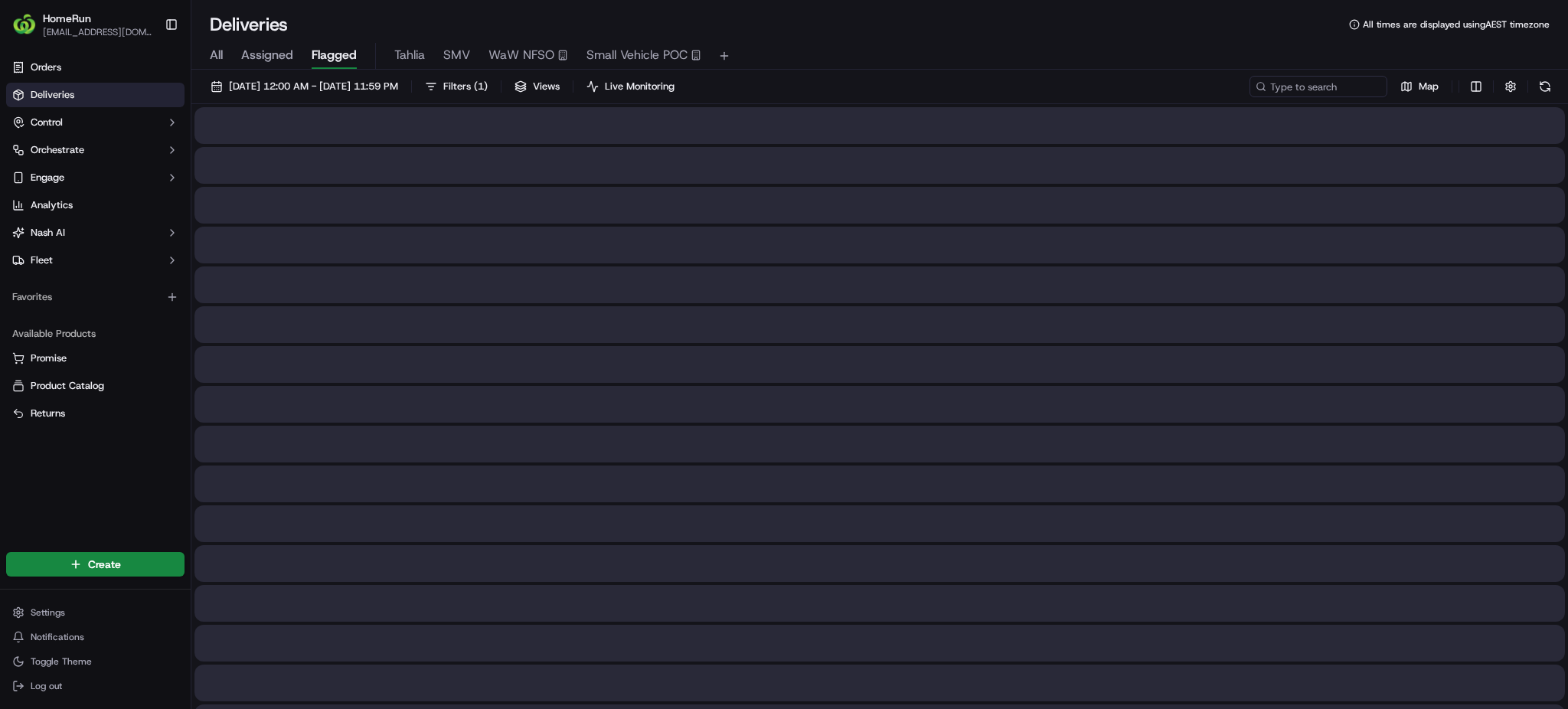
click at [213, 57] on span "All" at bounding box center [216, 54] width 13 height 18
click at [1321, 82] on input at bounding box center [1295, 87] width 184 height 21
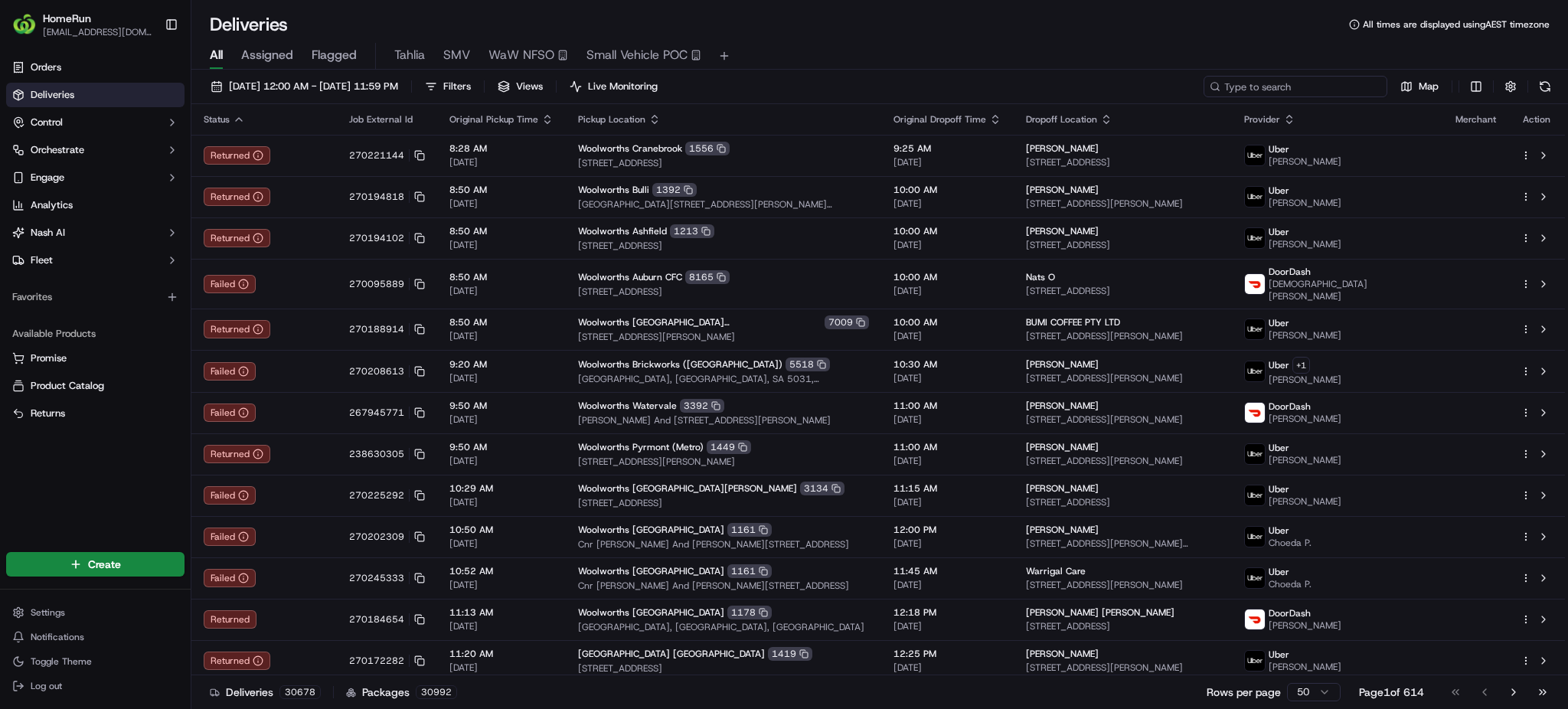
click at [1230, 81] on input at bounding box center [1295, 87] width 184 height 21
paste input "270053700"
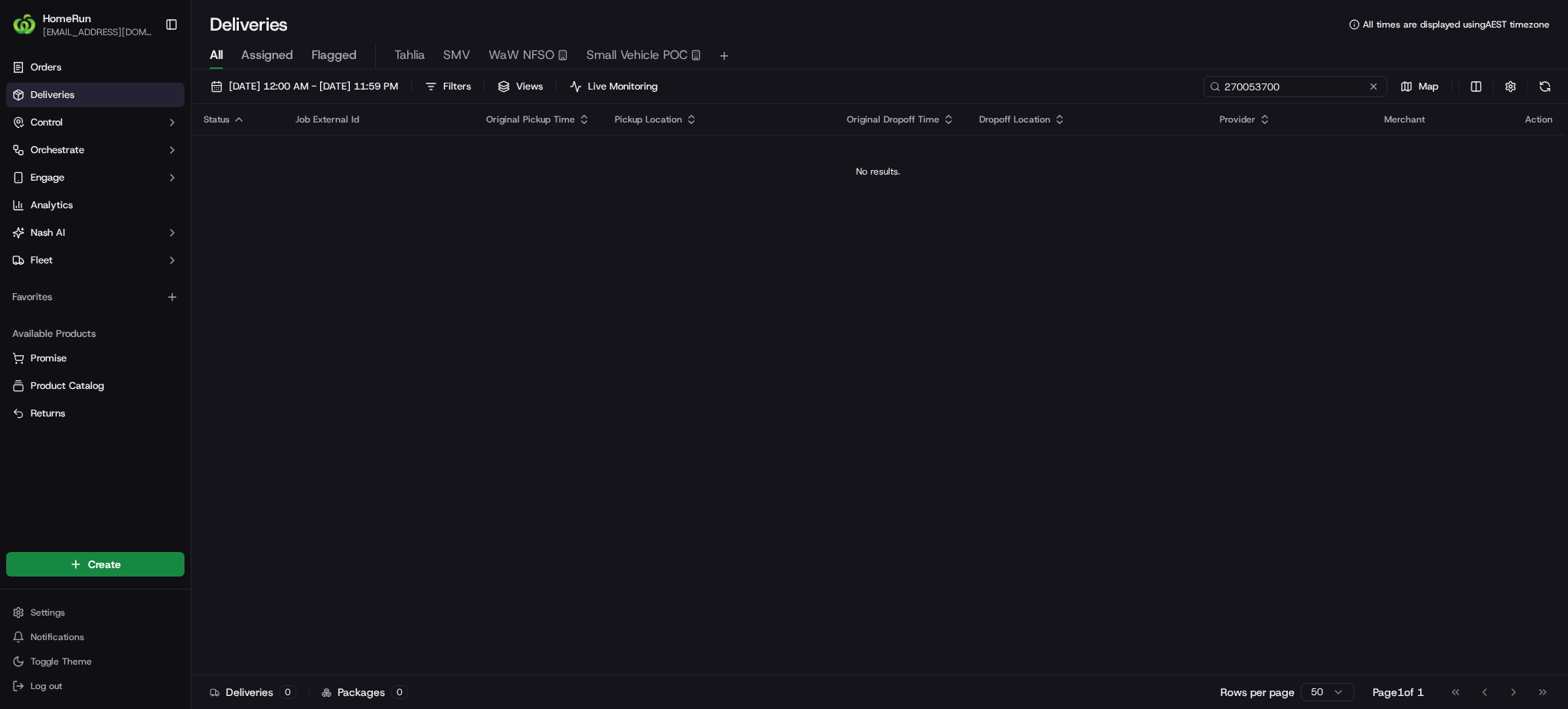
type input "270053700"
click at [398, 81] on span "[DATE] 12:00 AM - [DATE] 11:59 PM" at bounding box center [313, 87] width 169 height 14
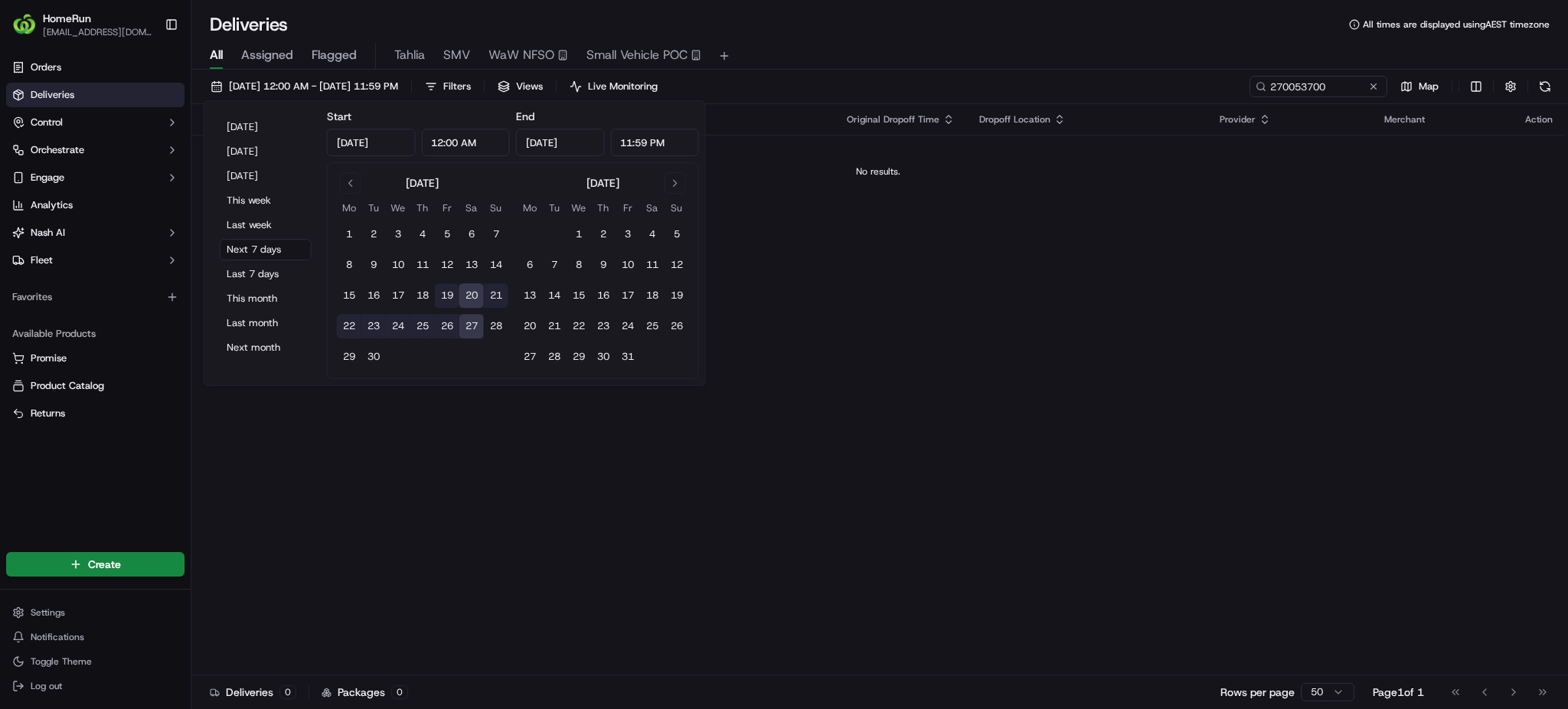
click at [441, 297] on button "19" at bounding box center [447, 295] width 25 height 25
type input "[DATE]"
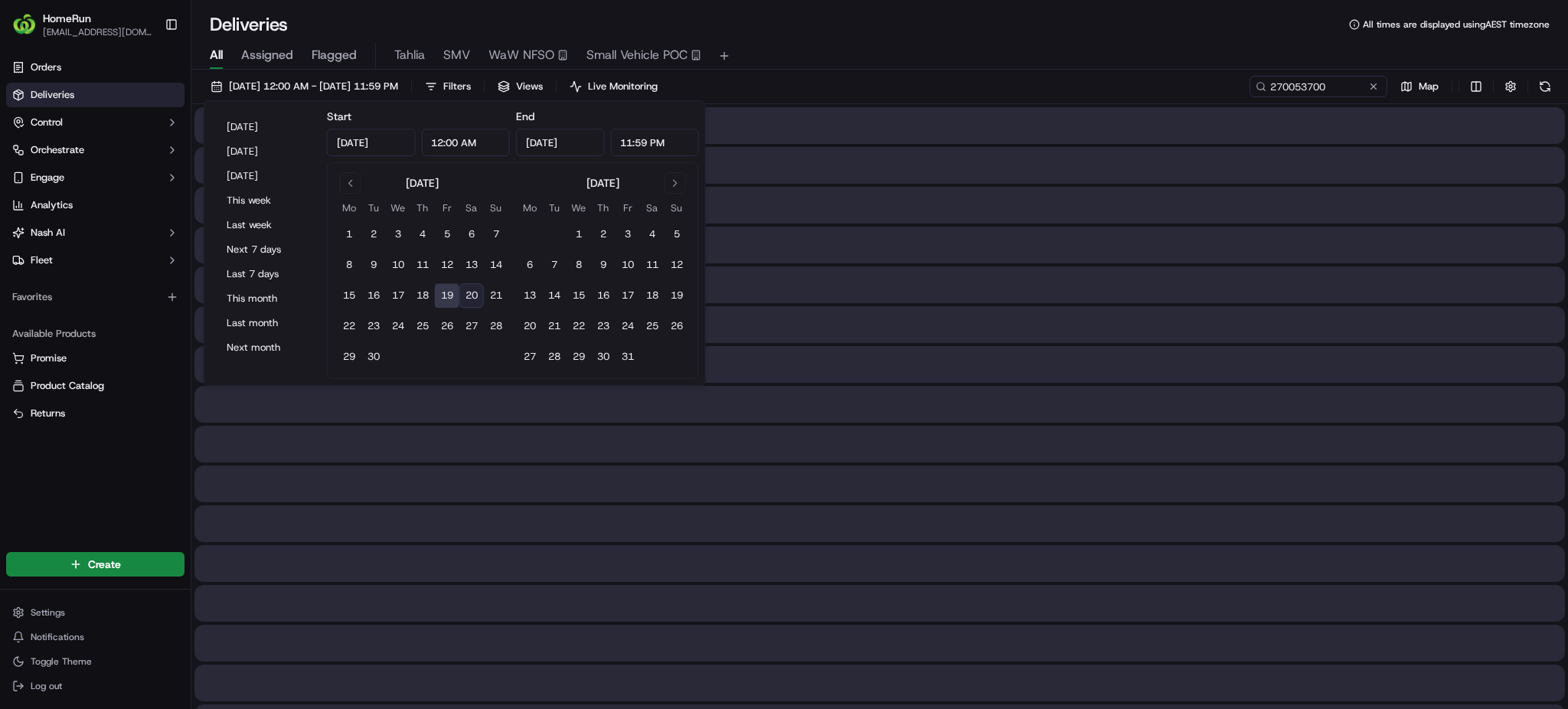
click at [894, 47] on div "All Assigned Flagged Tahlia SMV WaW NFSO Small Vehicle POC" at bounding box center [880, 56] width 1376 height 27
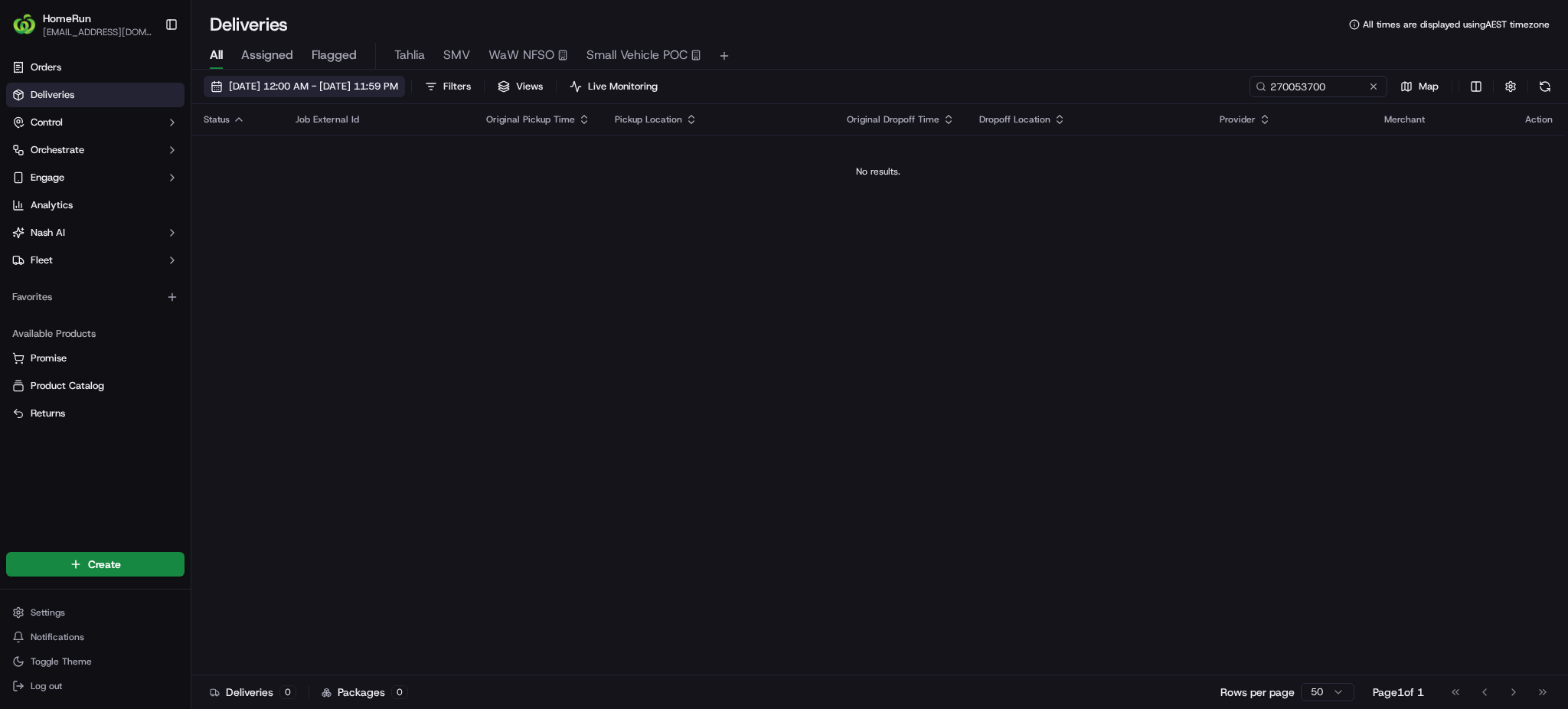
click at [366, 77] on button "[DATE] 12:00 AM - [DATE] 11:59 PM" at bounding box center [305, 87] width 201 height 21
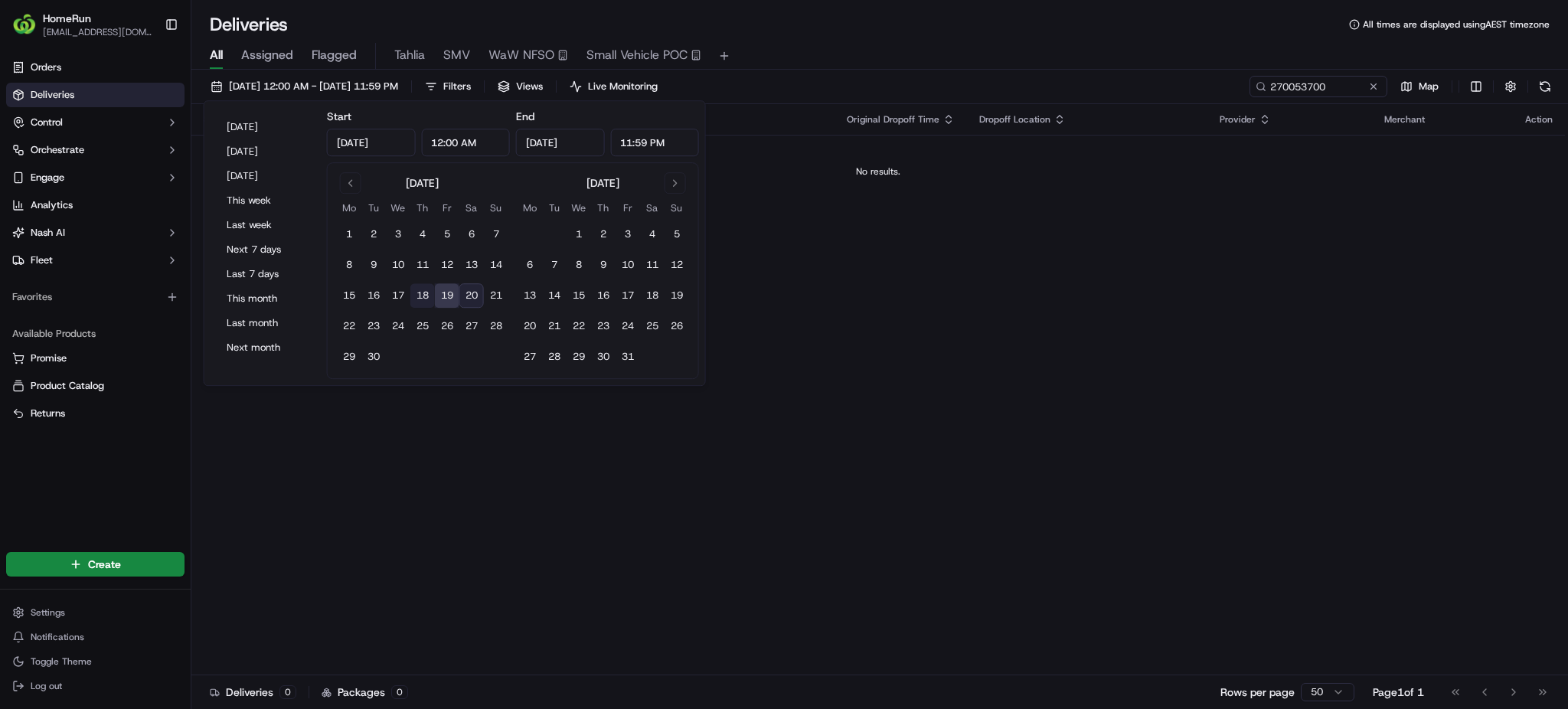
click at [413, 299] on button "18" at bounding box center [423, 295] width 25 height 25
type input "[DATE]"
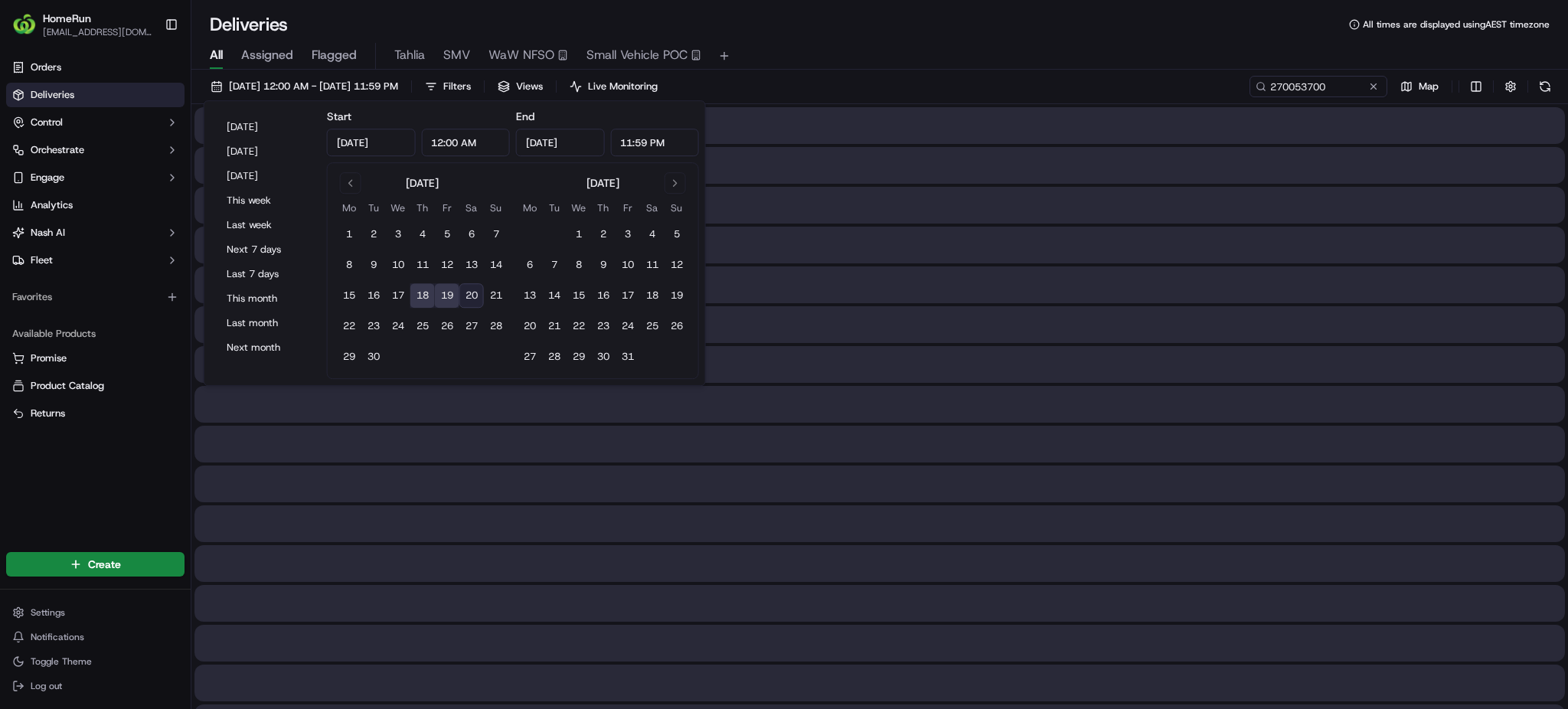
click at [418, 298] on button "18" at bounding box center [423, 295] width 25 height 25
click at [441, 298] on button "19" at bounding box center [447, 295] width 25 height 25
type input "[DATE]"
click at [824, 46] on div "All Assigned Flagged Tahlia SMV WaW NFSO Small Vehicle POC" at bounding box center [880, 56] width 1376 height 27
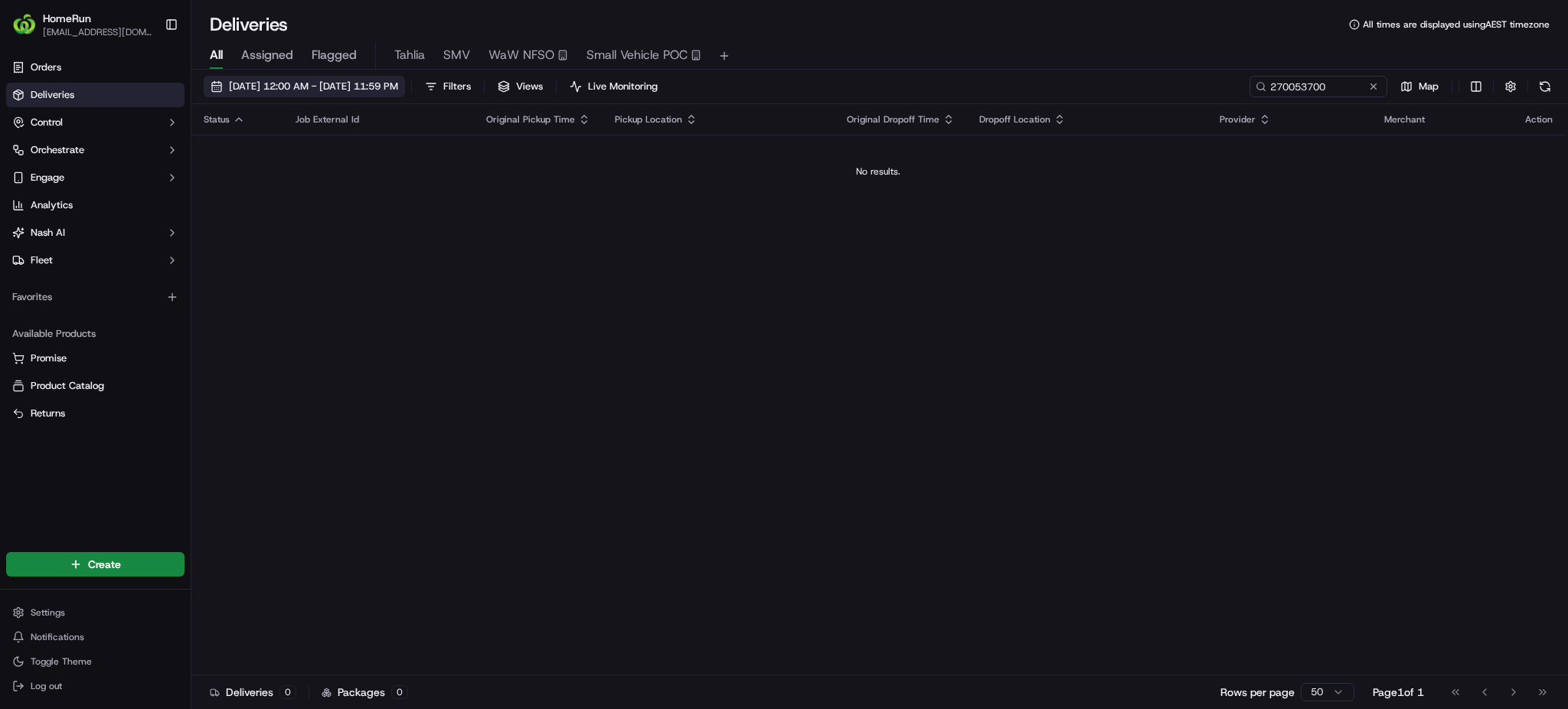
click at [329, 89] on span "[DATE] 12:00 AM - [DATE] 11:59 PM" at bounding box center [313, 87] width 169 height 14
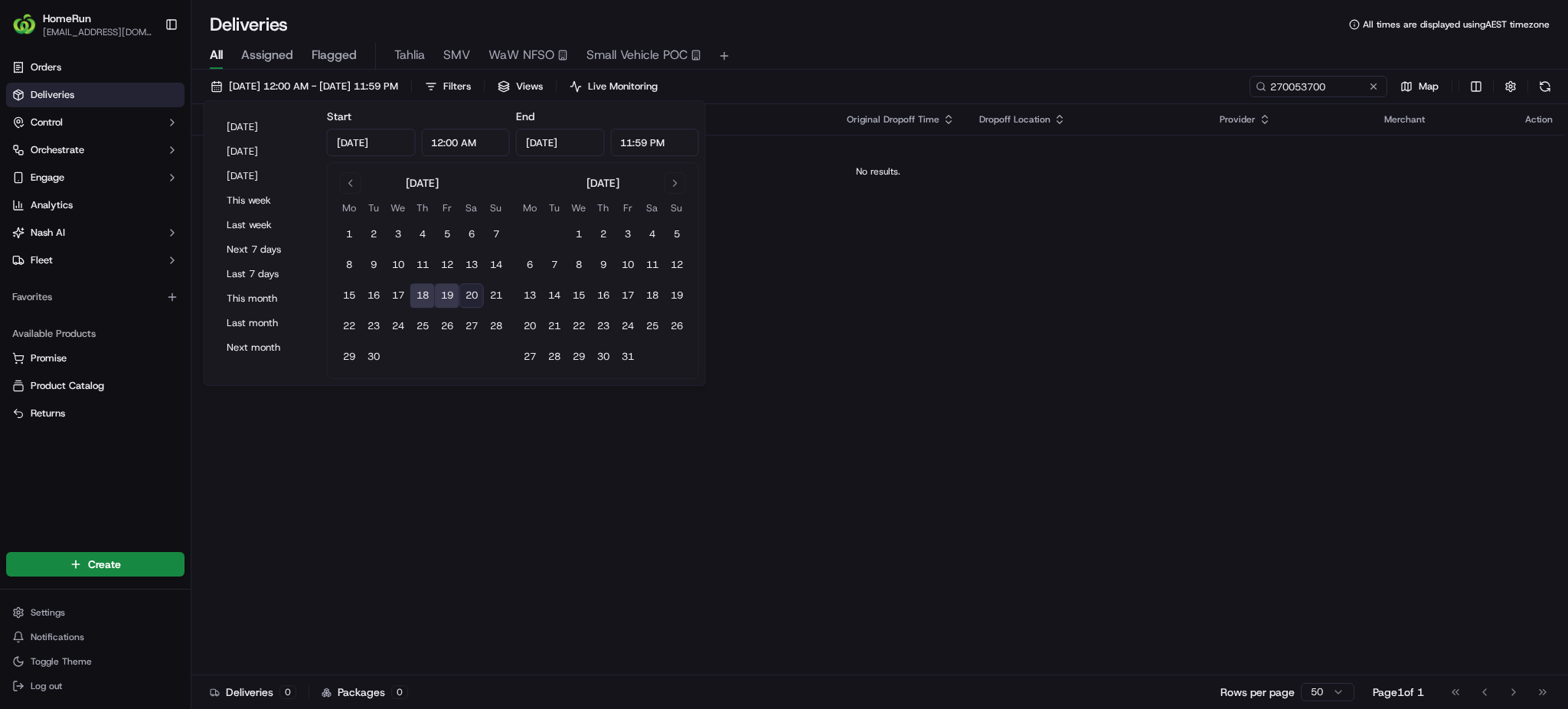
click at [441, 295] on button "19" at bounding box center [447, 295] width 25 height 25
type input "[DATE]"
click at [1369, 85] on button at bounding box center [1373, 86] width 15 height 15
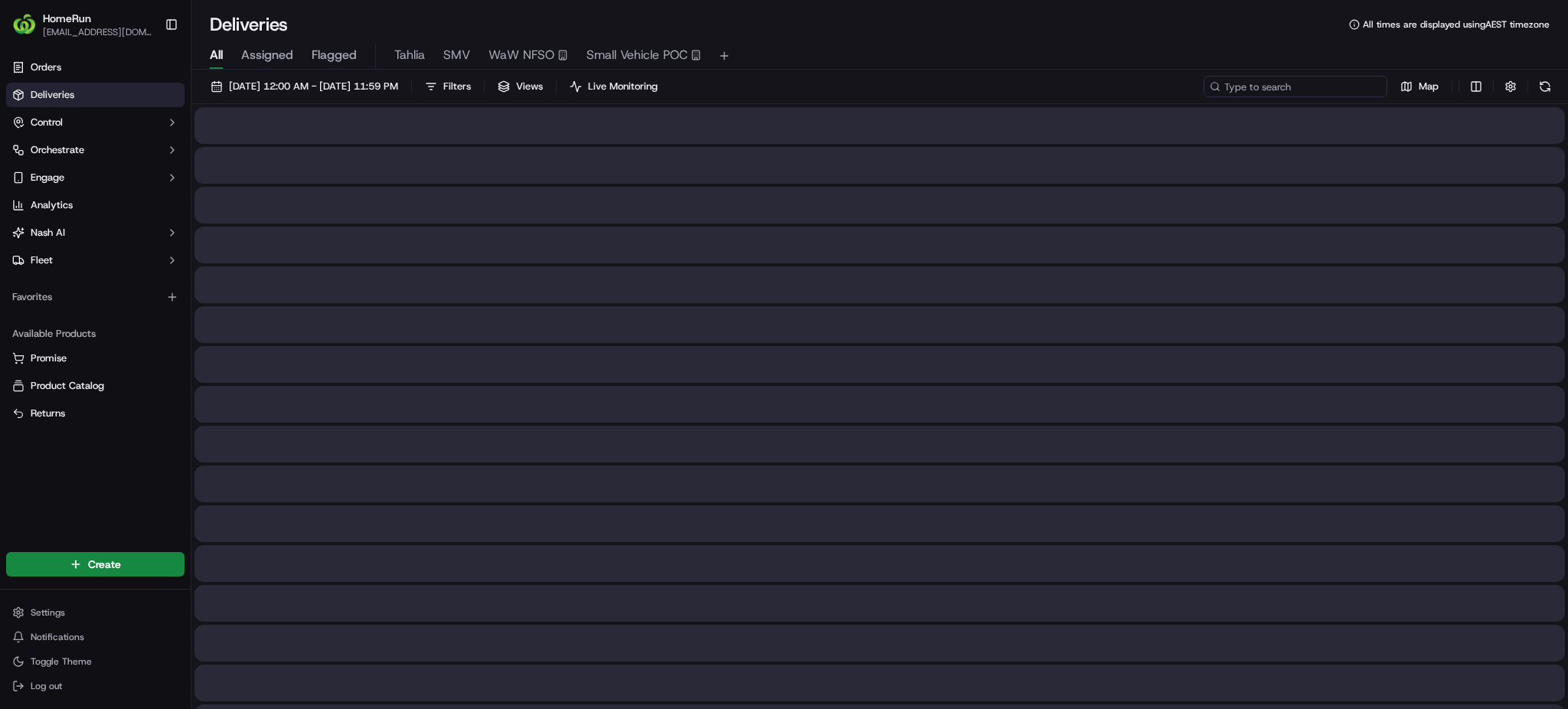
click at [1332, 86] on input at bounding box center [1295, 87] width 184 height 21
click at [1315, 95] on input "319" at bounding box center [1295, 87] width 184 height 21
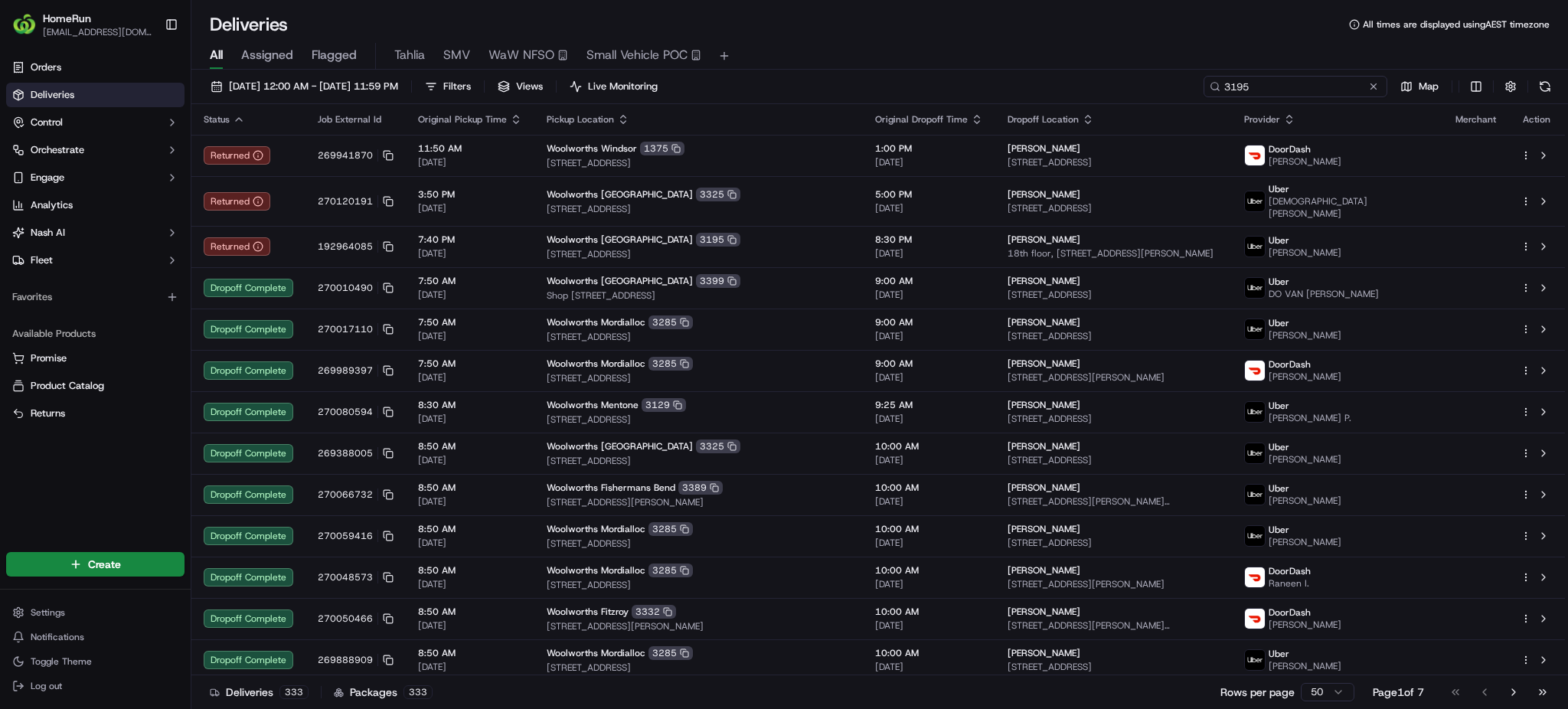
drag, startPoint x: 1316, startPoint y: 82, endPoint x: 1114, endPoint y: 76, distance: 202.1
click at [1114, 76] on div "[DATE] 12:00 AM - [DATE] 11:59 PM Filters Views Live Monitoring 3195 Map" at bounding box center [880, 90] width 1376 height 28
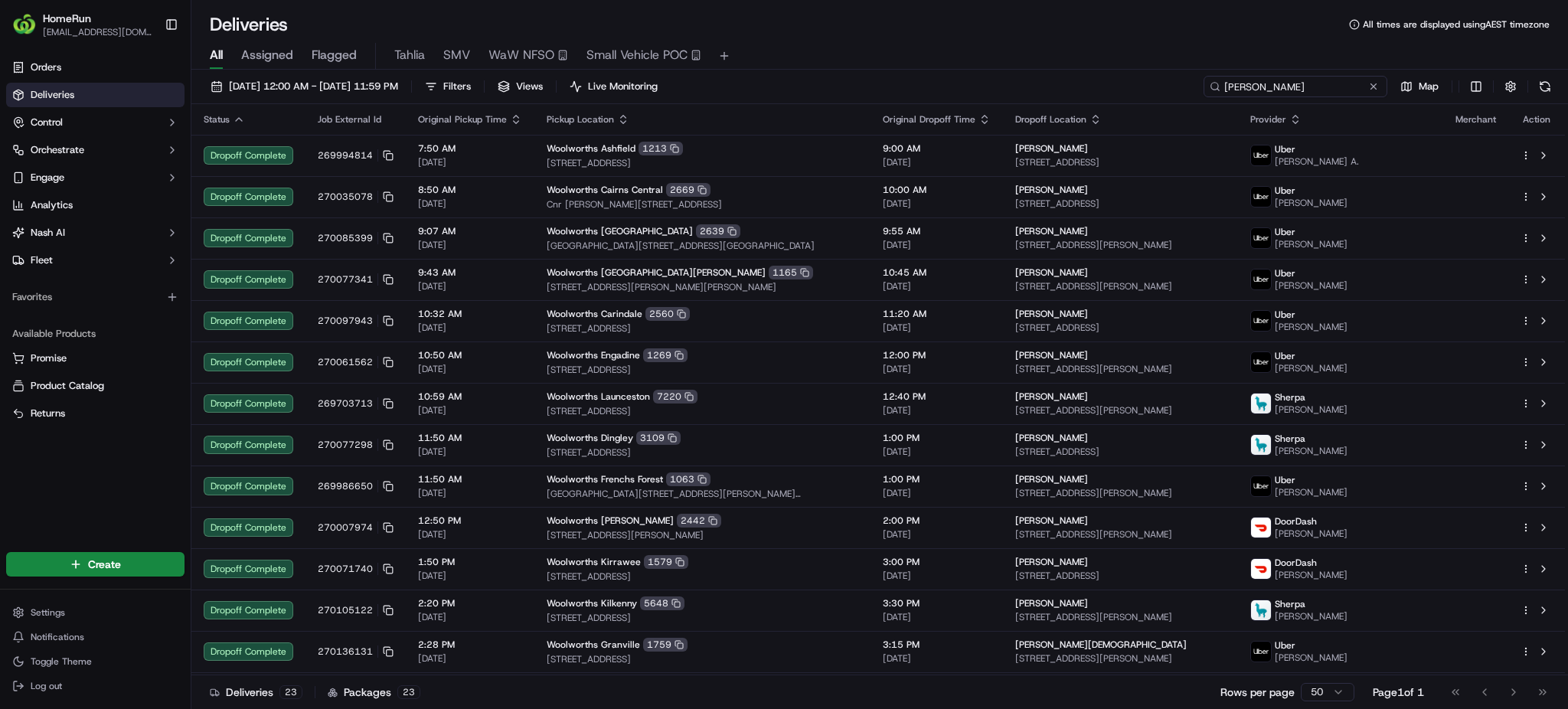
drag, startPoint x: 1259, startPoint y: 82, endPoint x: 1122, endPoint y: 87, distance: 137.1
click at [1122, 87] on div "[DATE] 12:00 AM - [DATE] 11:59 PM Filters Views Live Monitoring [PERSON_NAME] M…" at bounding box center [880, 90] width 1376 height 28
paste input "3195 [GEOGRAPHIC_DATA]"
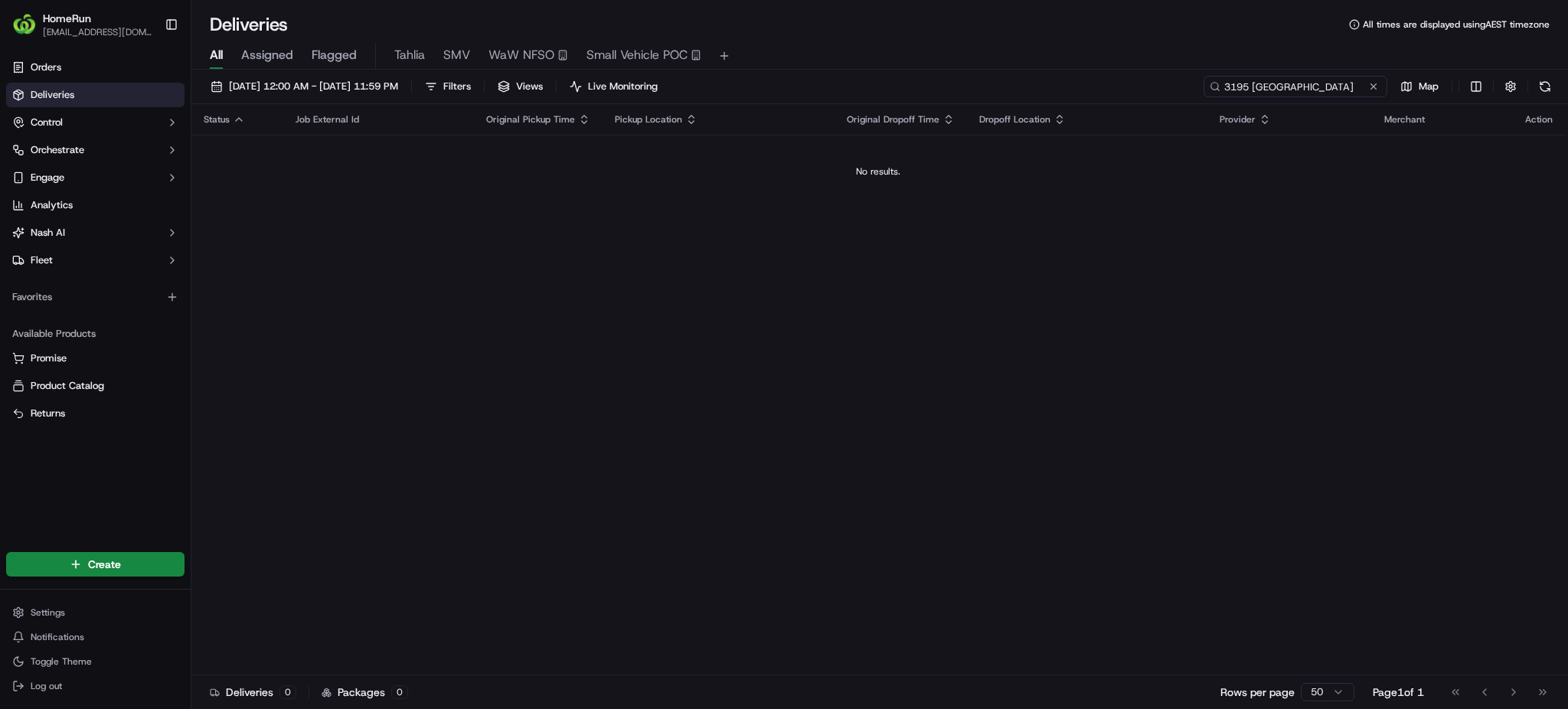
type input "3195 [GEOGRAPHIC_DATA]"
click at [1373, 81] on button at bounding box center [1373, 86] width 15 height 15
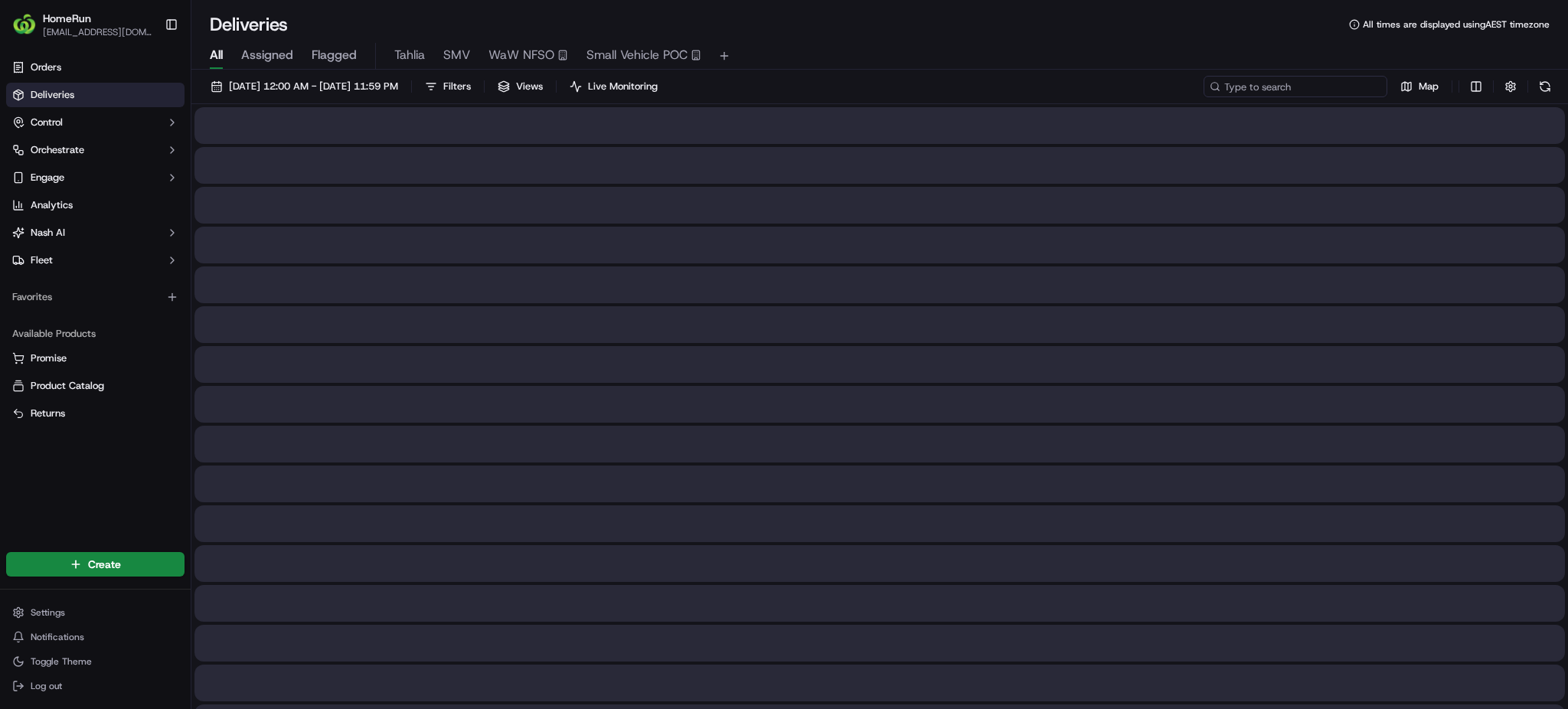
paste input "270085951"
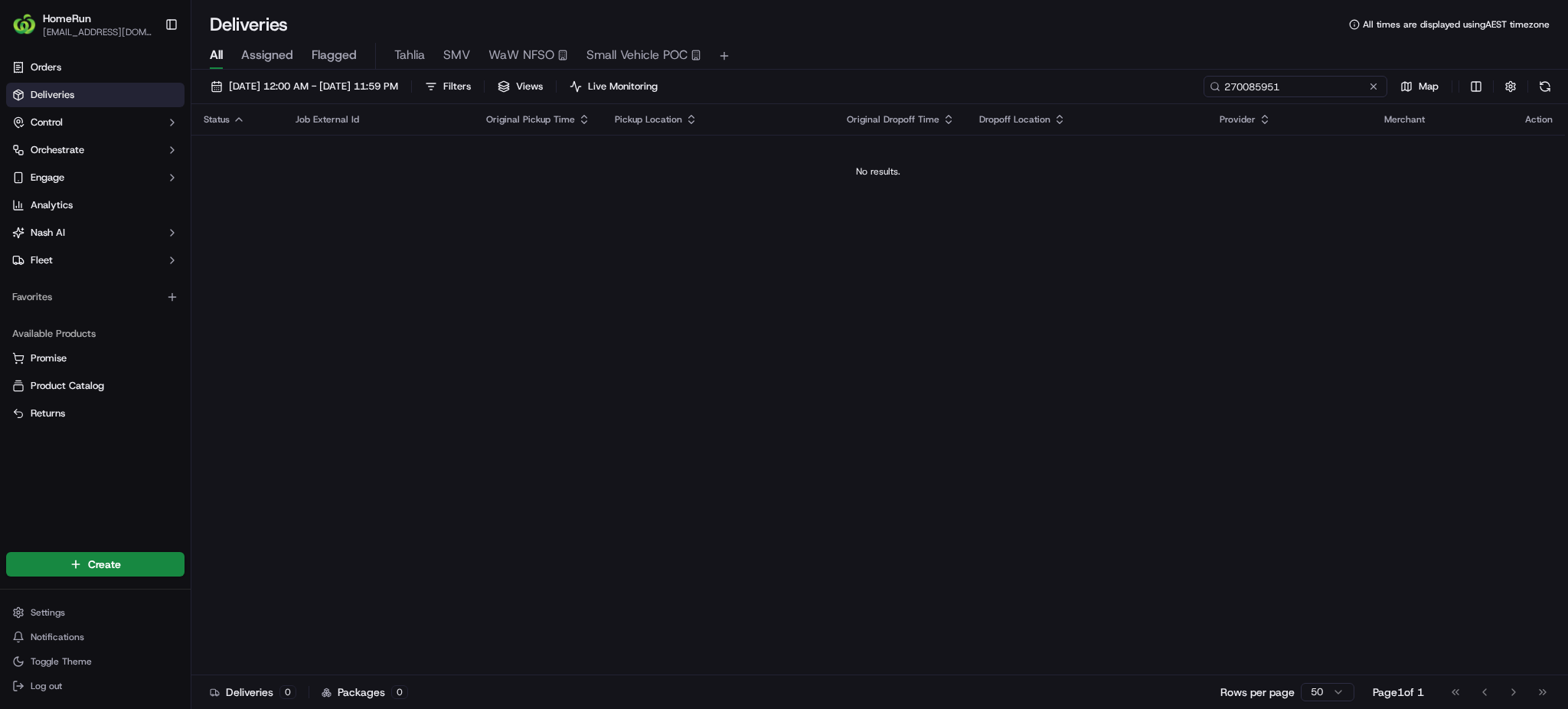
type input "270085951"
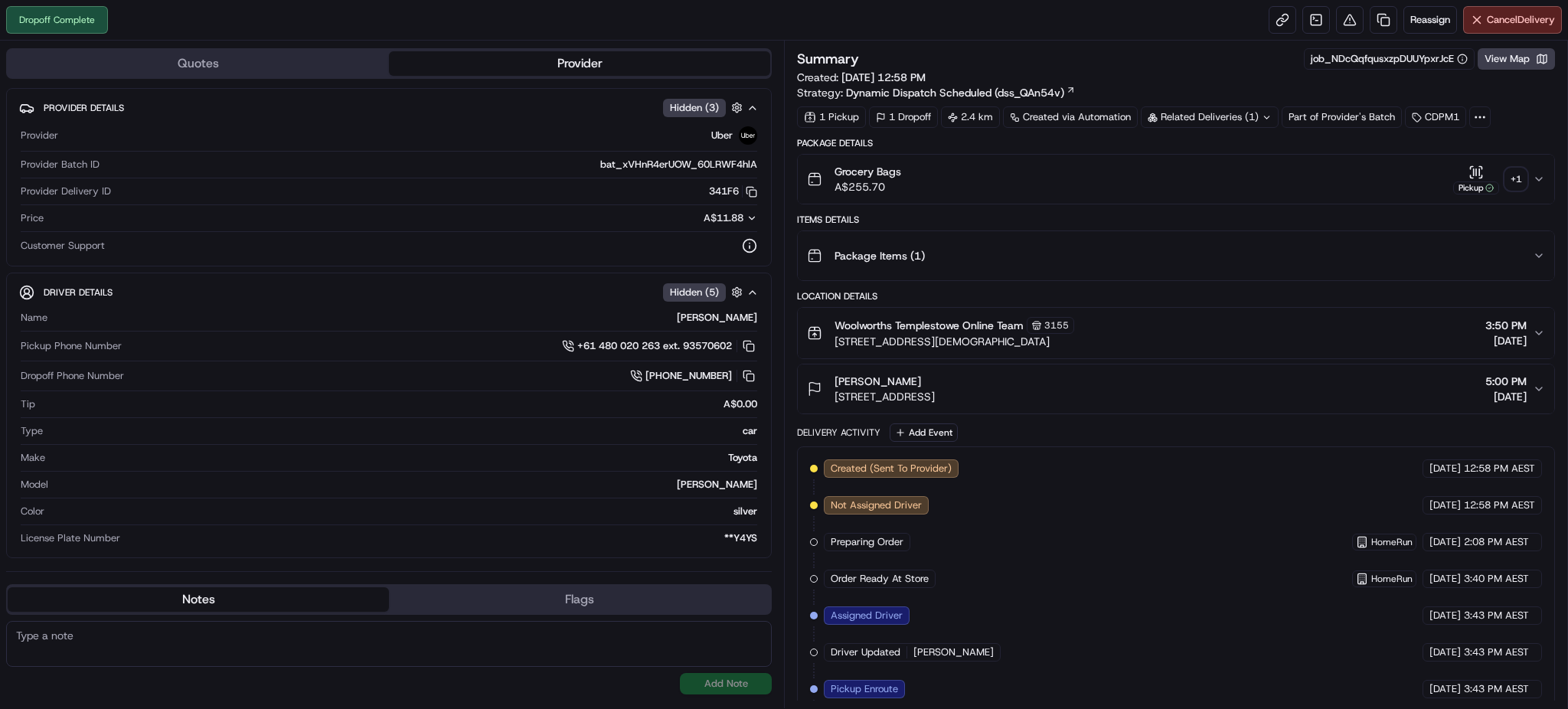
click at [1514, 175] on div "+ 1" at bounding box center [1515, 179] width 21 height 21
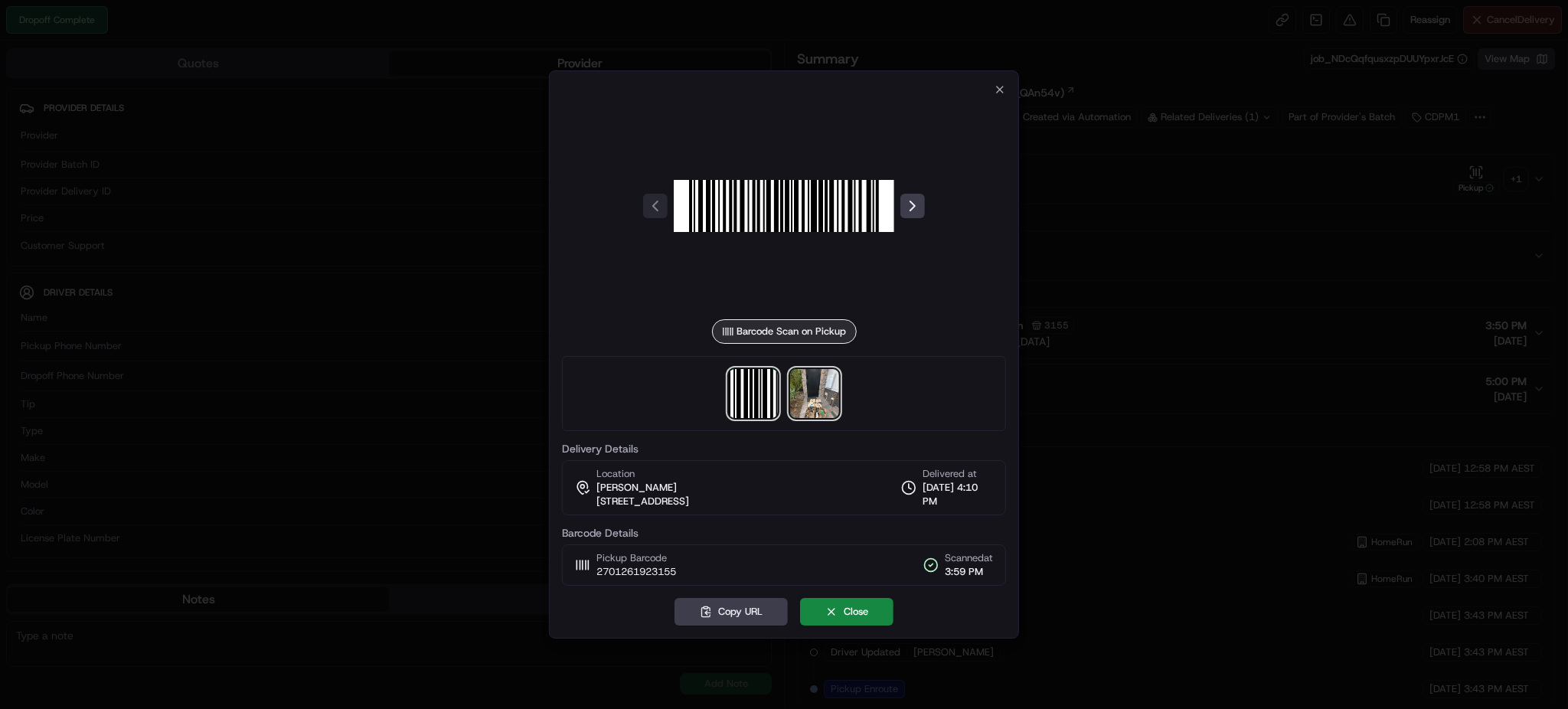
drag, startPoint x: 822, startPoint y: 393, endPoint x: 814, endPoint y: 385, distance: 11.3
click at [821, 393] on img at bounding box center [814, 393] width 49 height 49
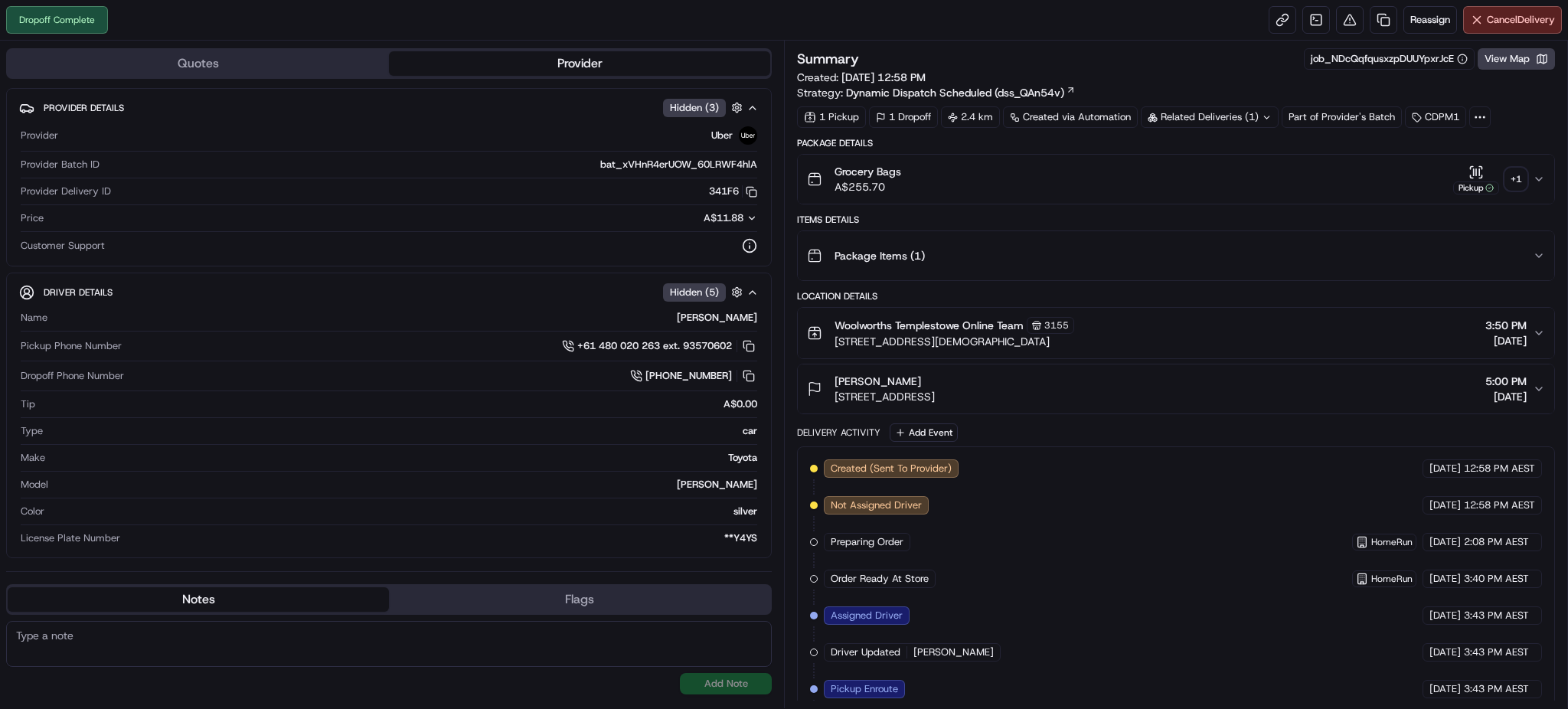
click at [1216, 116] on div "Related Deliveries (1)" at bounding box center [1209, 117] width 137 height 21
click at [1184, 78] on div "Summary job_NDcQqfqusxzpDUUYpxrJcE View Map Created: 19/09/2025 12:58 PM Strate…" at bounding box center [1176, 74] width 758 height 52
click at [870, 20] on div "Dropoff Complete Reassign Cancel Delivery" at bounding box center [784, 20] width 1568 height 40
click at [438, 32] on div "Dropoff Complete Reassign Cancel Delivery" at bounding box center [784, 20] width 1568 height 40
click at [520, 33] on div "Dropoff Complete Reassign Cancel Delivery" at bounding box center [784, 20] width 1568 height 40
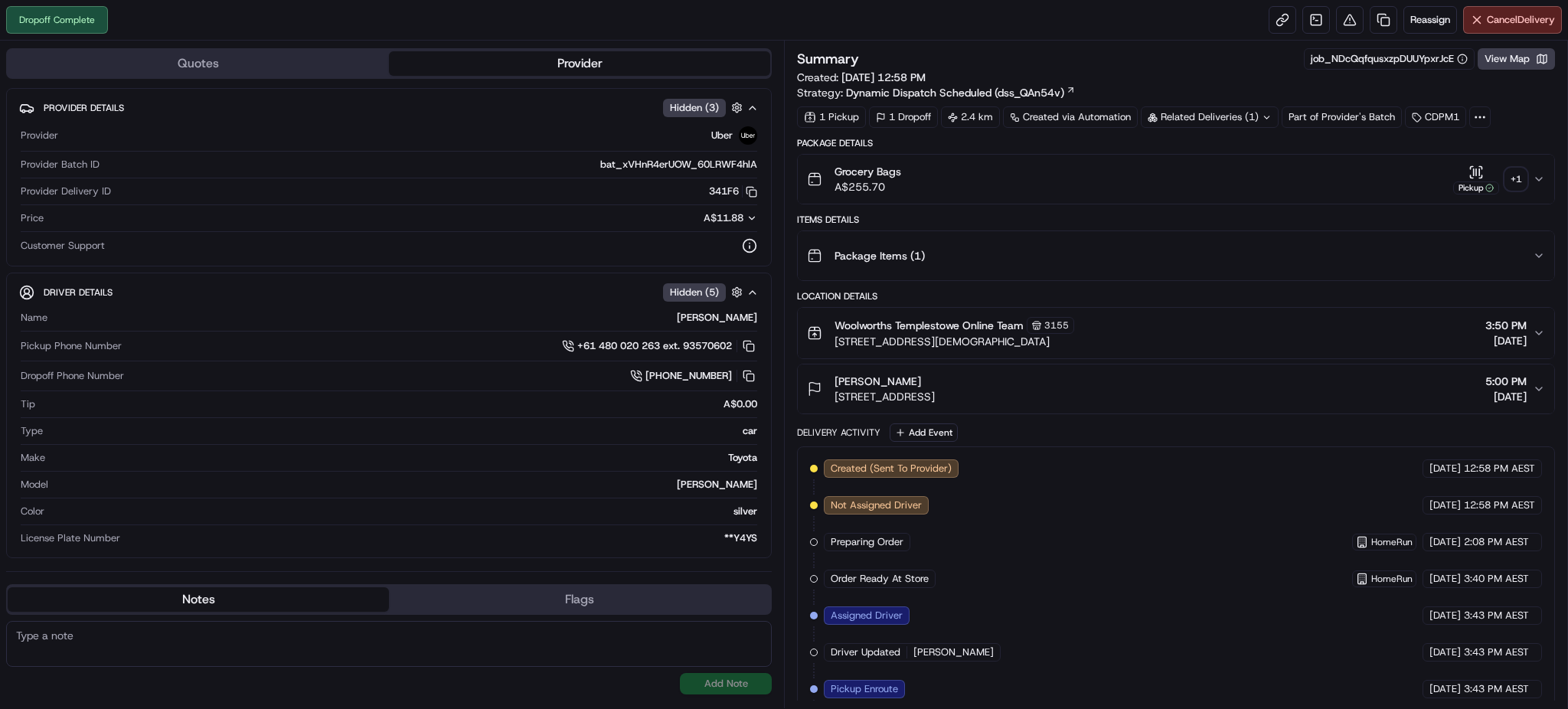
click at [534, 31] on div "Dropoff Complete Reassign Cancel Delivery" at bounding box center [784, 20] width 1568 height 40
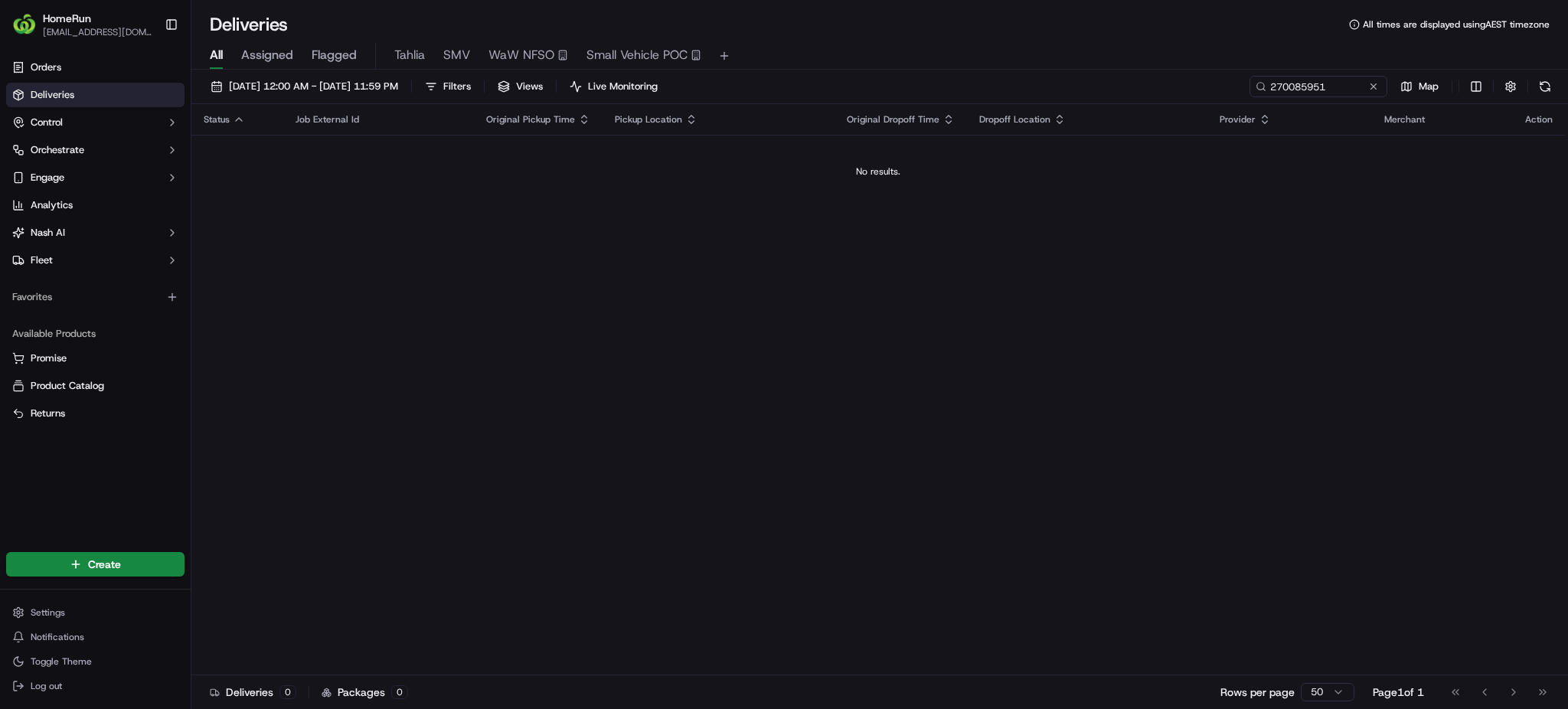
click at [76, 558] on html "HomeRun [EMAIL_ADDRESS][DOMAIN_NAME] Toggle Sidebar Orders Deliveries Control O…" at bounding box center [784, 354] width 1568 height 709
click at [236, 593] on link "Delivery" at bounding box center [277, 593] width 171 height 27
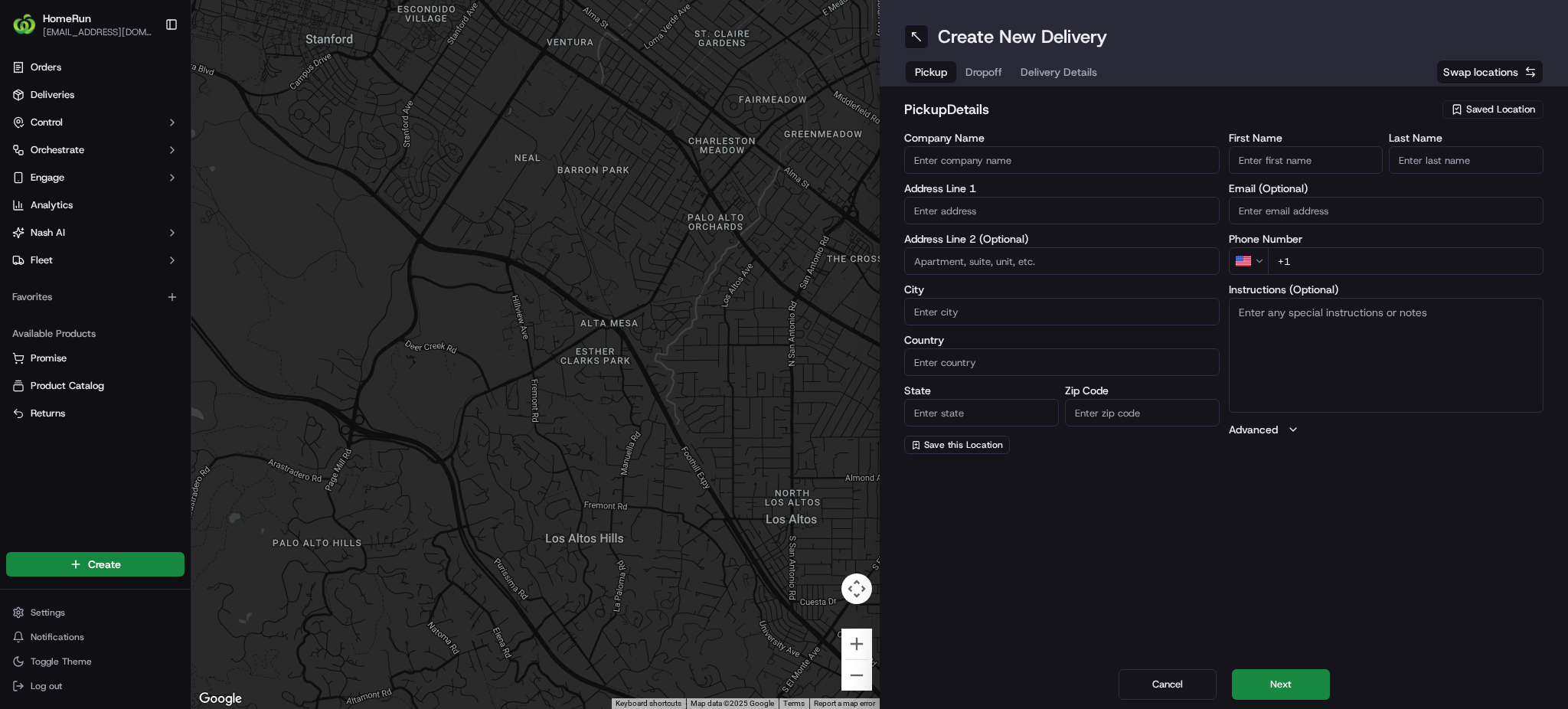
click at [1454, 67] on span "Swap locations" at bounding box center [1480, 71] width 75 height 15
click at [1473, 110] on span "Saved Location" at bounding box center [1500, 109] width 69 height 14
type input "7014"
click at [1449, 169] on span "Woolworths Eastlands (Tasmania) (7014)" at bounding box center [1466, 173] width 188 height 27
type input "Woolworths Eastlands (Tasmania)"
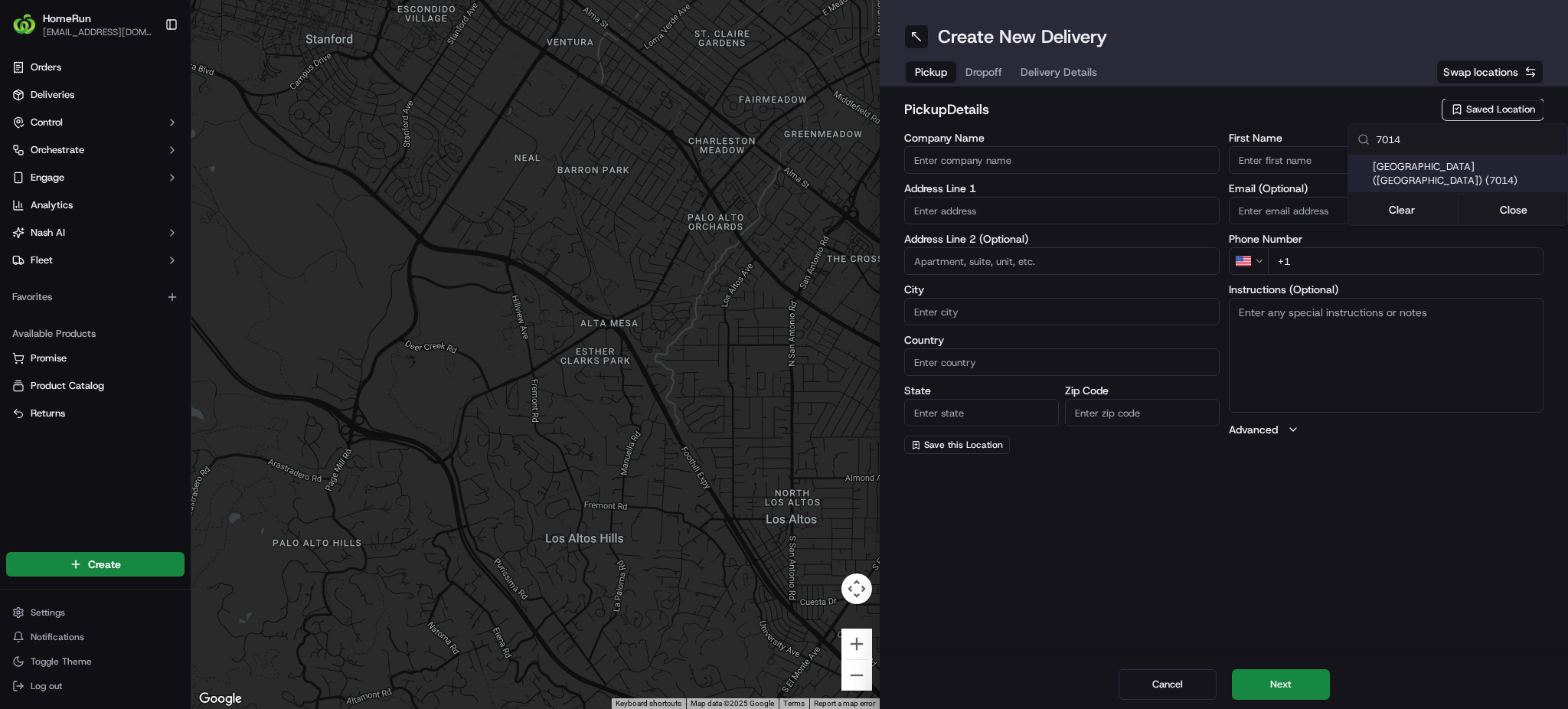
type input "26 Bligh Street"
type input "Rosny"
type input "AU"
type input "TAS"
type input "7018"
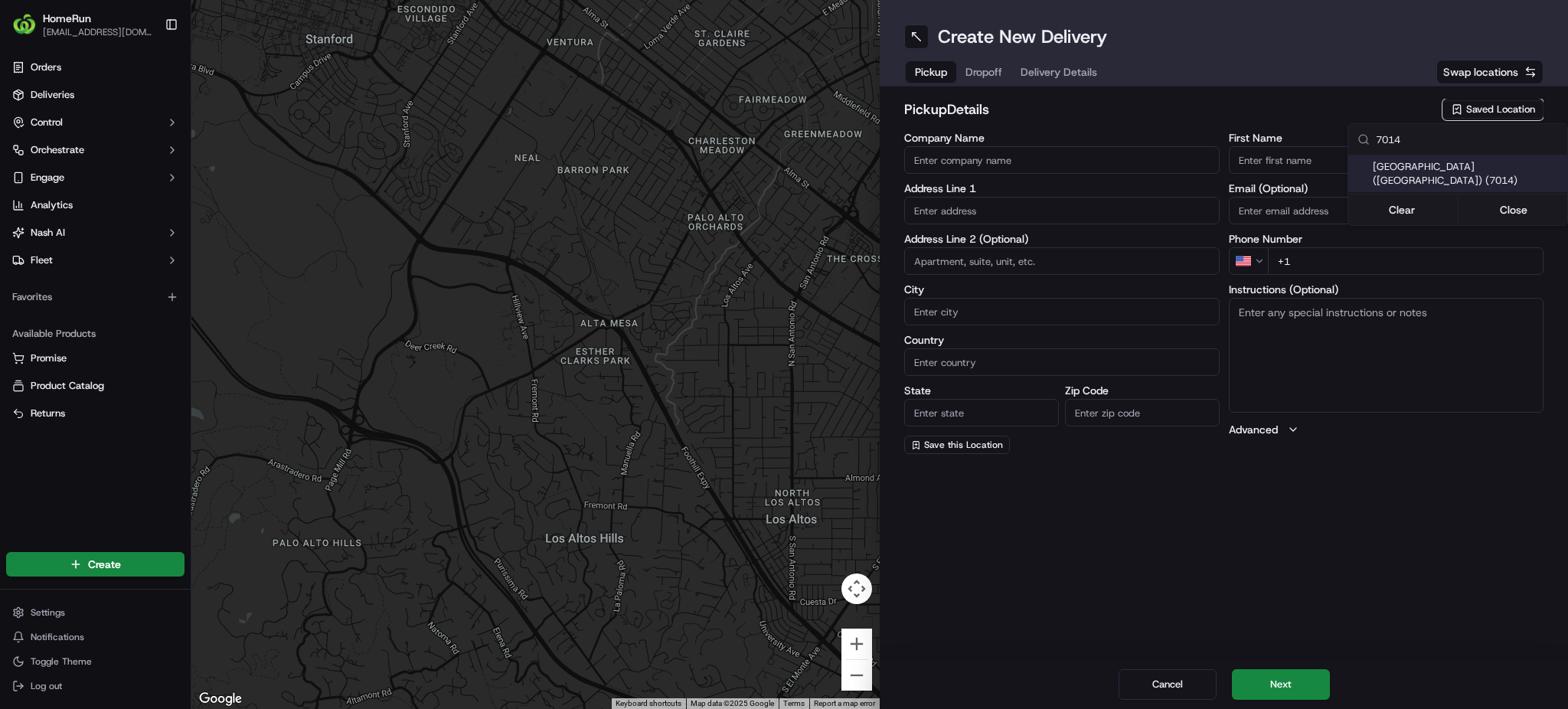
type input "Manager"
type input "+61 3 6227 4833"
type textarea "Store offers Direct-To-Boot Pickup. Enter from Bligh St. Follow road around to …"
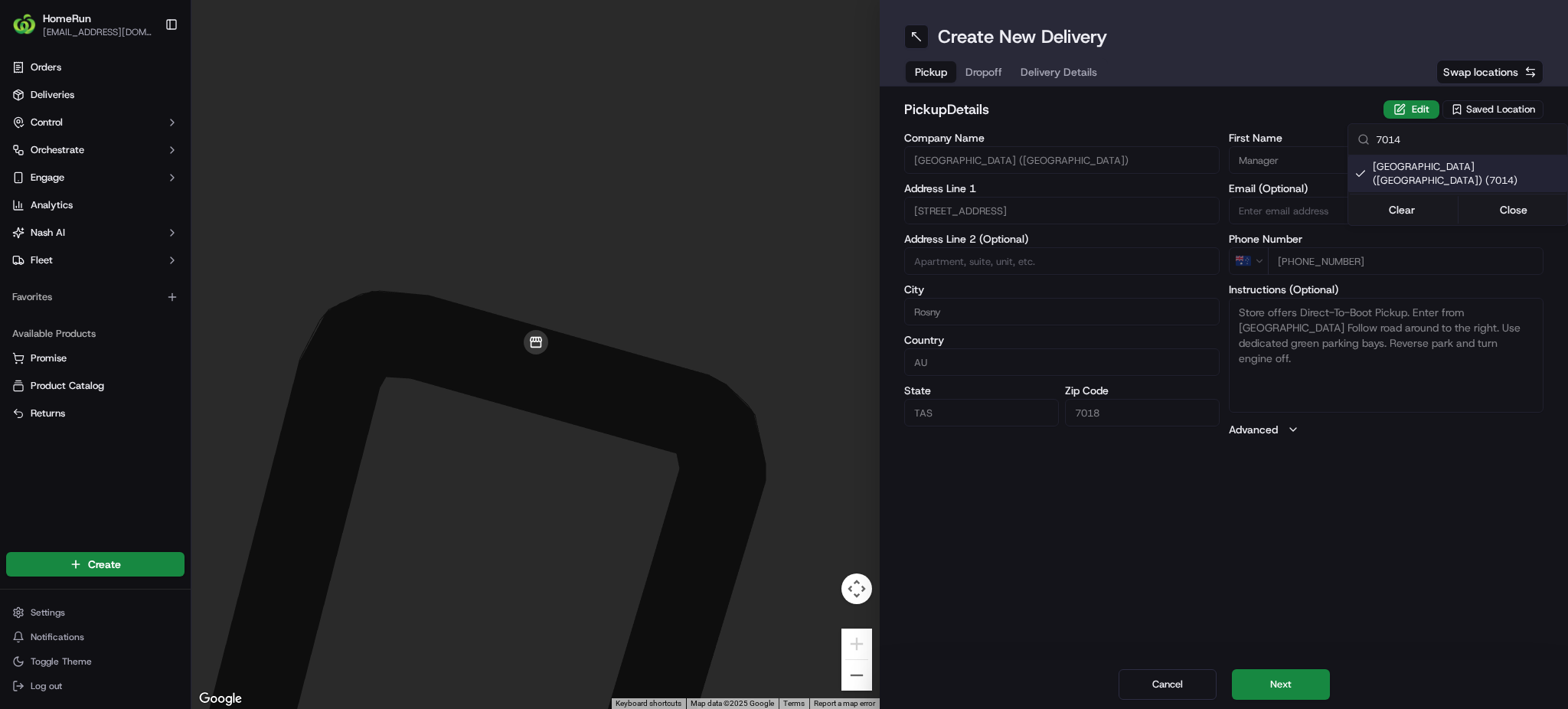
click at [1270, 684] on html "HomeRun tmundy1@woolworths.com.au Toggle Sidebar Orders Deliveries Control Orch…" at bounding box center [784, 354] width 1568 height 709
click at [1266, 684] on button "Next" at bounding box center [1281, 684] width 98 height 31
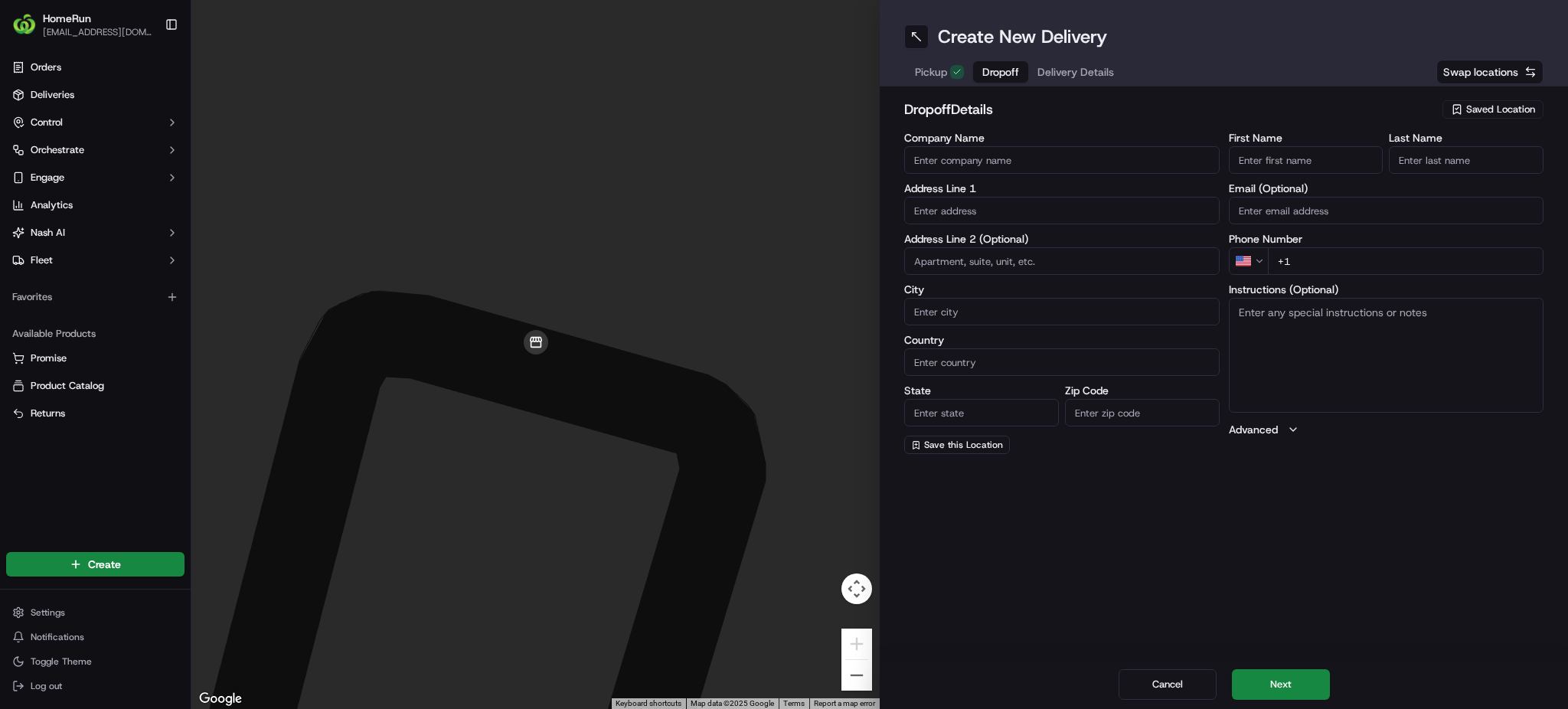
click at [1259, 163] on input "First Name" at bounding box center [1305, 159] width 155 height 27
type input "Toni"
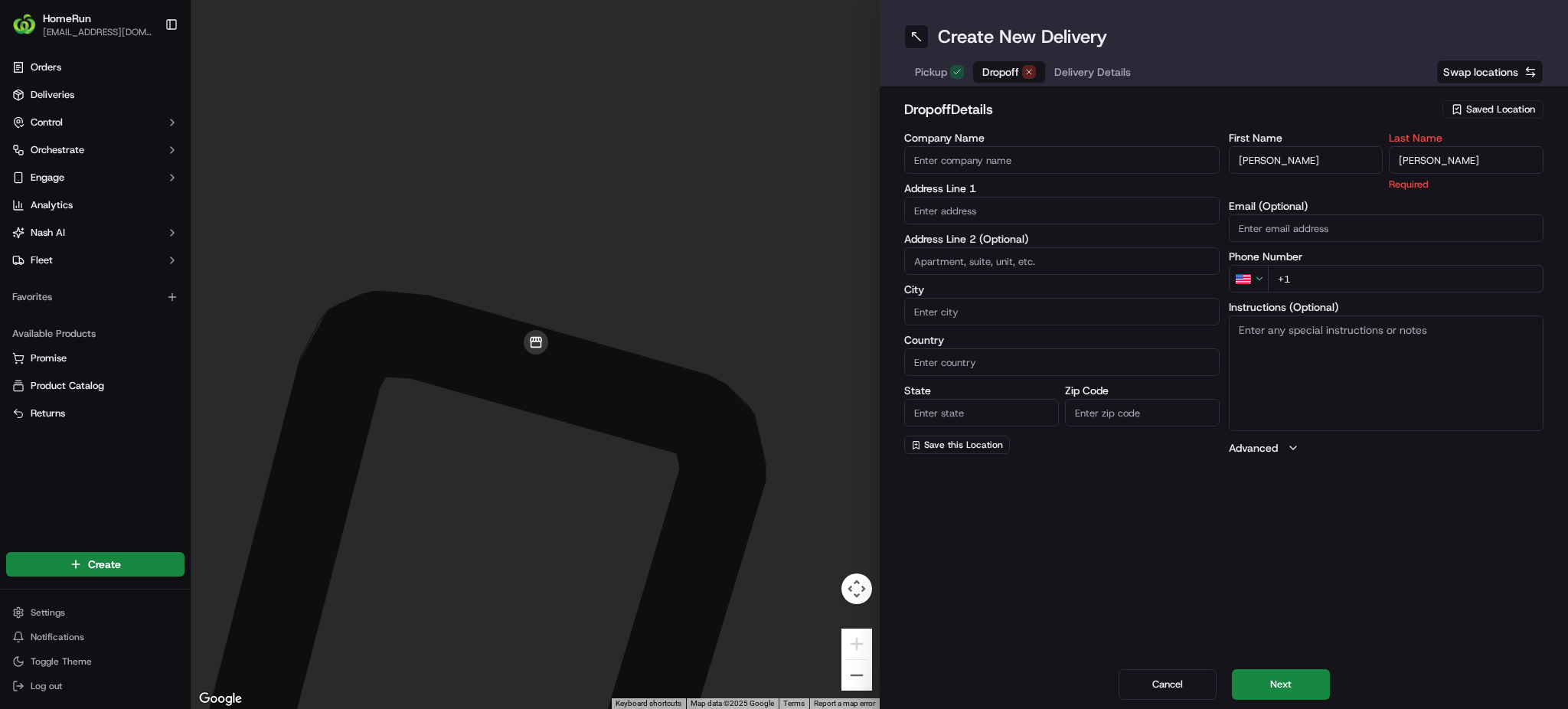
type input "Harris"
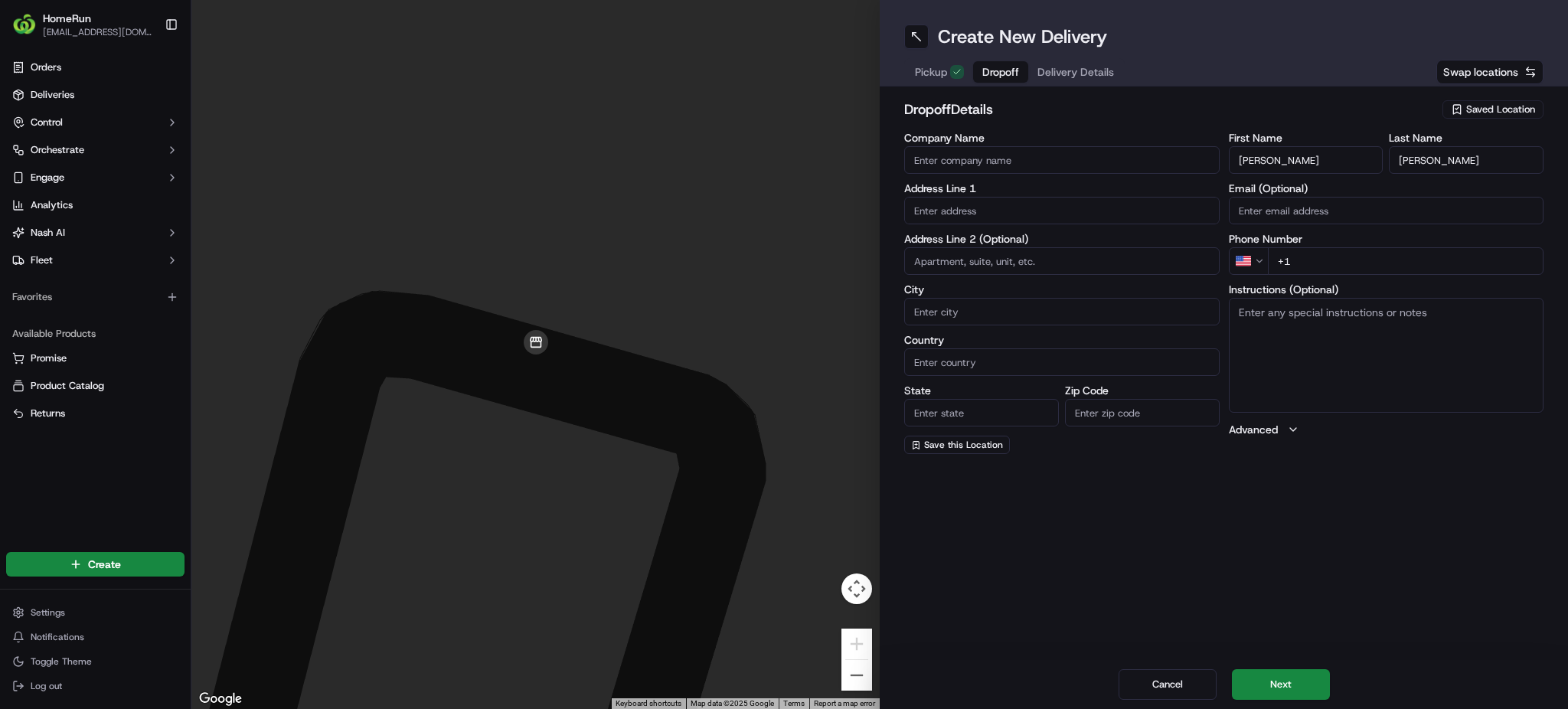
click at [972, 212] on input "text" at bounding box center [1062, 210] width 315 height 27
click at [972, 212] on input "2 mortyn place" at bounding box center [1062, 210] width 315 height 27
click at [1044, 243] on div "2 Mortyn Place, Howrah TAS, Australia" at bounding box center [1061, 243] width 307 height 23
type input "2 Mortyn Pl, Howrah TAS 7018, Australia"
type input "Howrah"
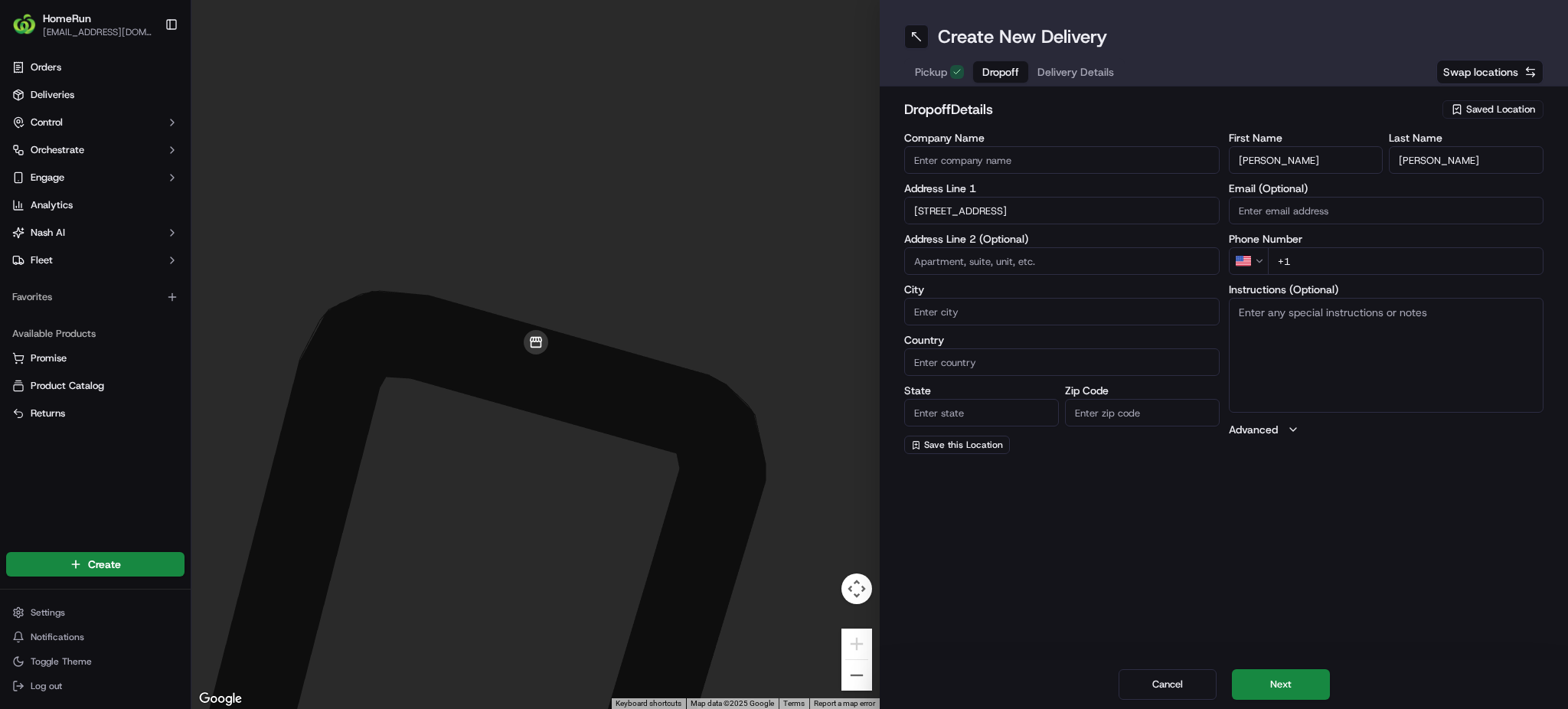
type input "Australia"
type input "TAS"
type input "7018"
type input "2 Mortyn Place"
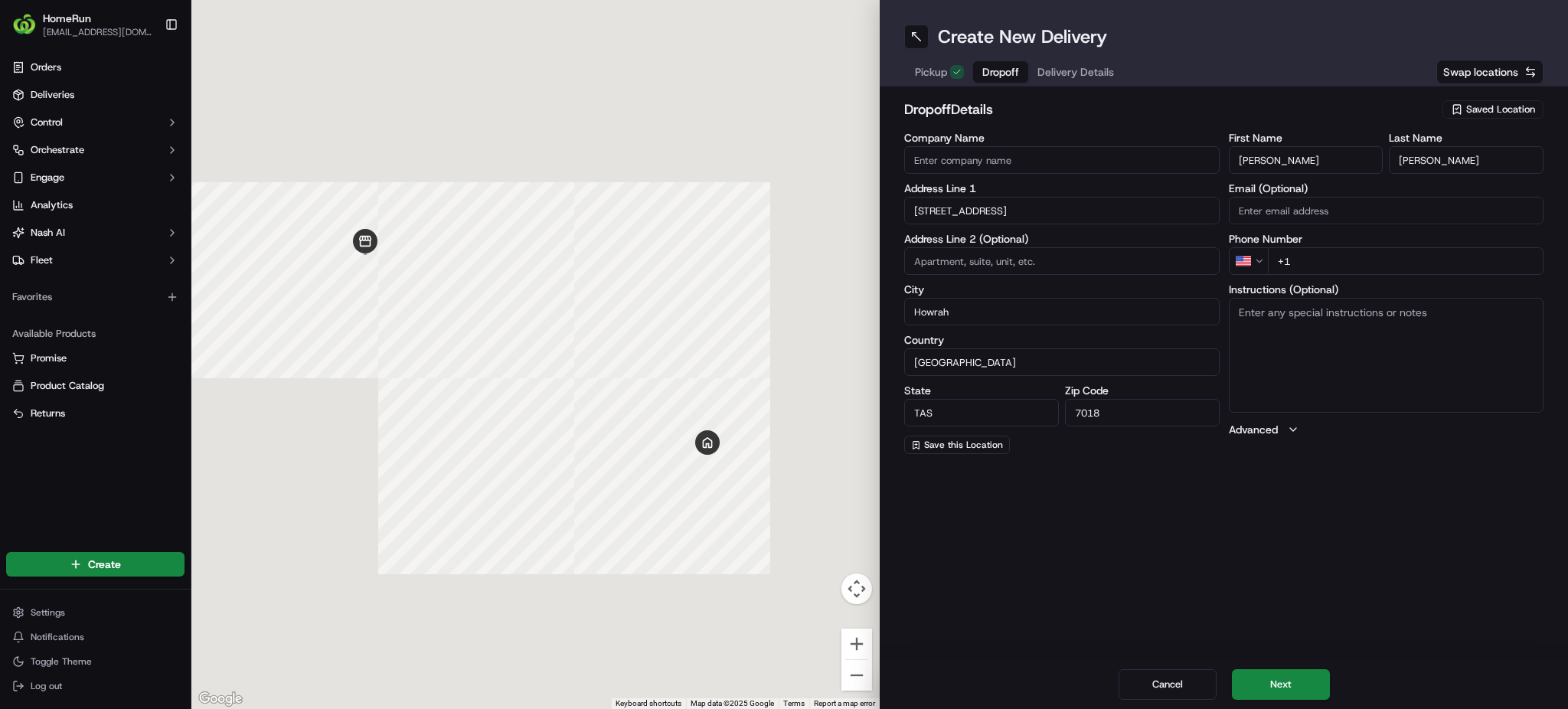
click at [1241, 263] on html "HomeRun tmundy1@woolworths.com.au Toggle Sidebar Orders Deliveries Control Orch…" at bounding box center [784, 354] width 1568 height 709
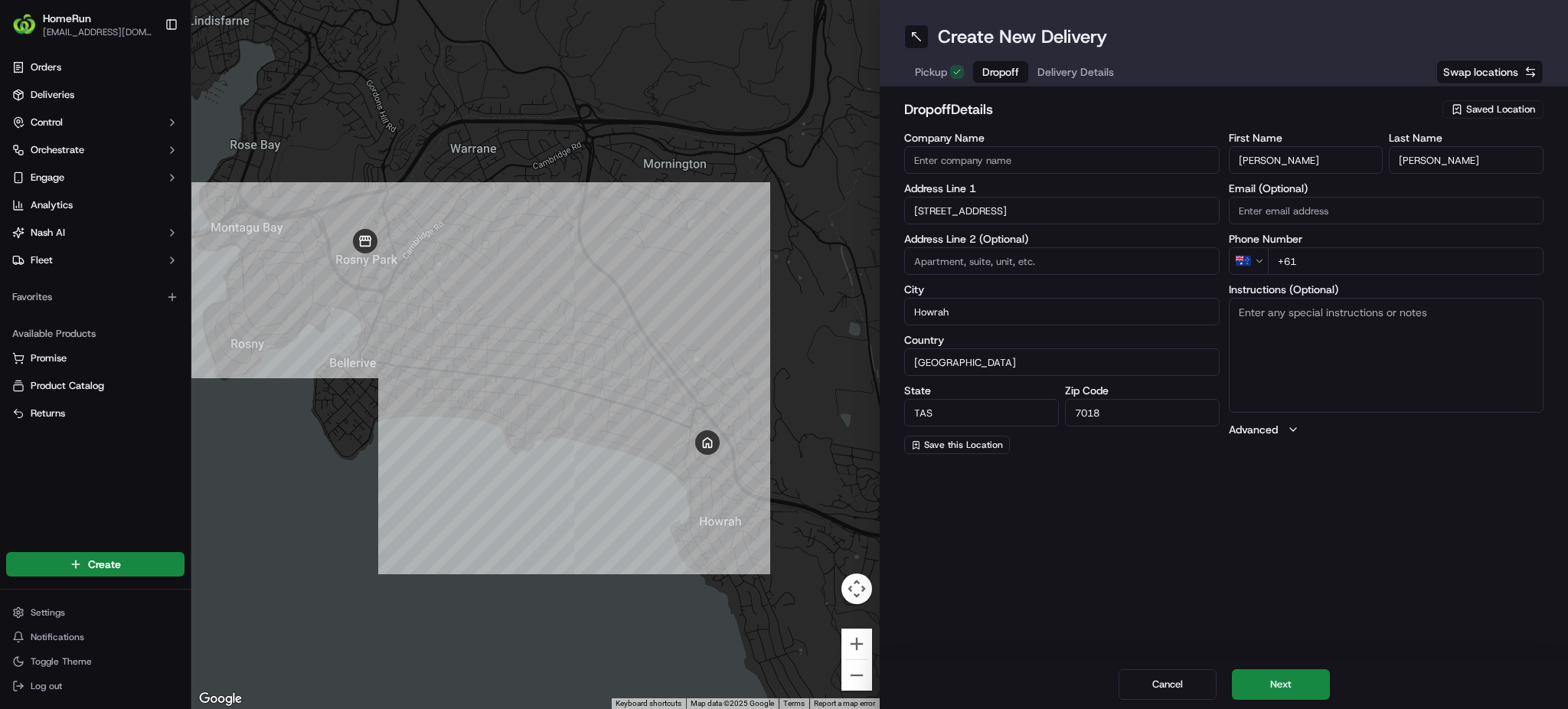
click at [1315, 257] on input "+61" at bounding box center [1406, 260] width 277 height 27
paste input "0418 503 864"
type input "+61 0418 503 864"
click at [1323, 335] on textarea "Instructions (Optional)" at bounding box center [1386, 354] width 315 height 115
paste textarea "CAN LEAVE UNATTENDED DA: 5521830-269613699 If no one answers door please leave …"
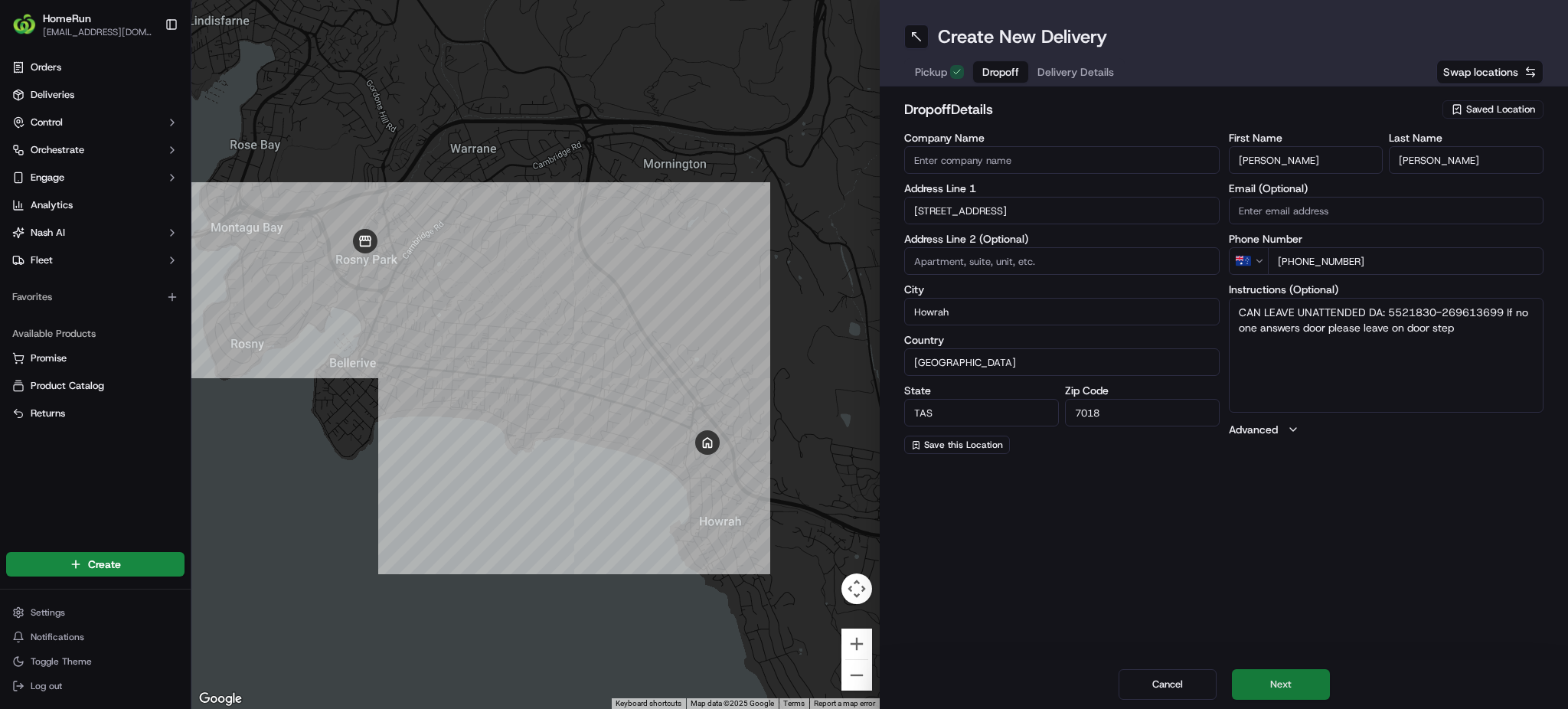
type textarea "CAN LEAVE UNATTENDED DA: 5521830-269613699 If no one answers door please leave …"
click at [1270, 680] on button "Next" at bounding box center [1281, 684] width 98 height 31
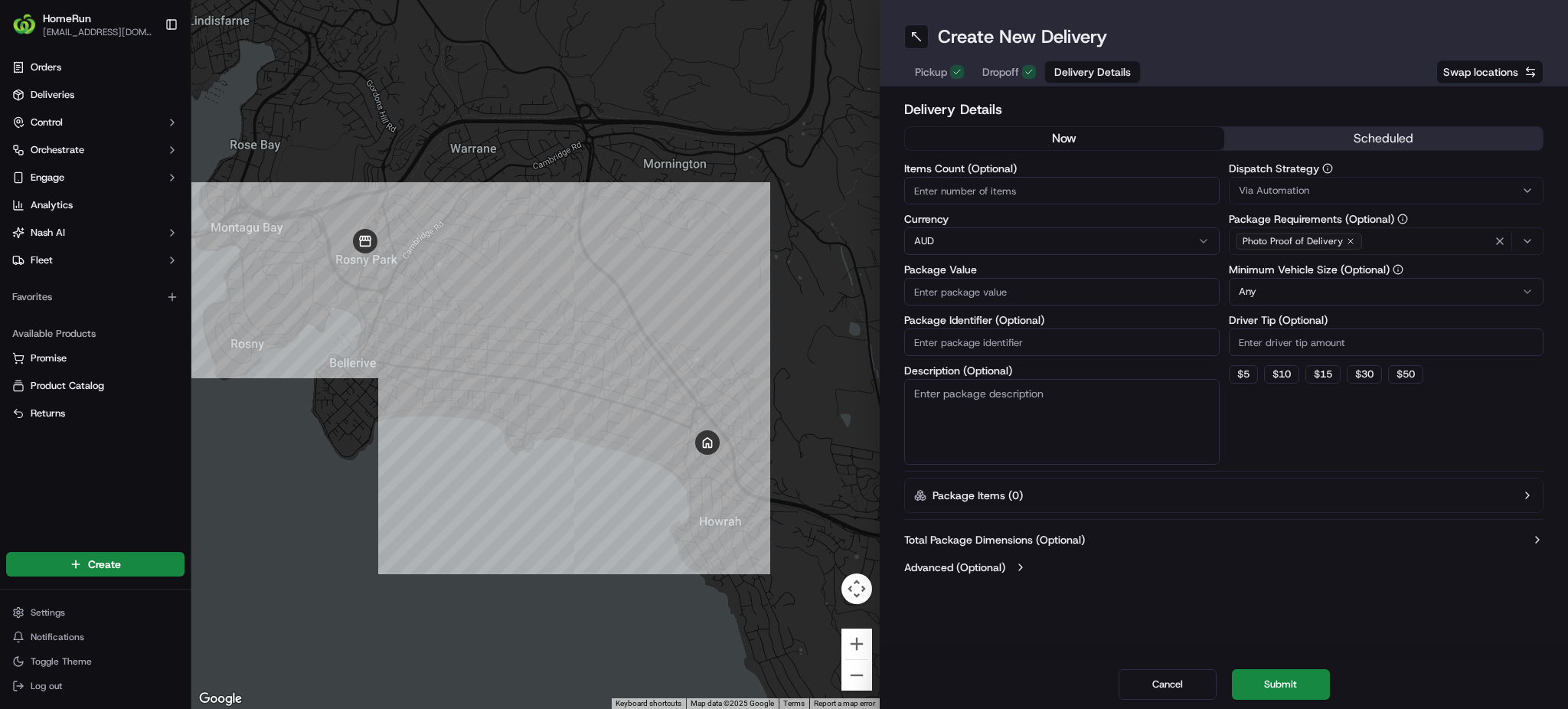
click at [983, 289] on input "Package Value" at bounding box center [1062, 291] width 315 height 27
type input "209.61"
click at [983, 343] on input "Package Identifier (Optional)" at bounding box center [1062, 341] width 315 height 27
paste input "269613699"
type input "269613699"
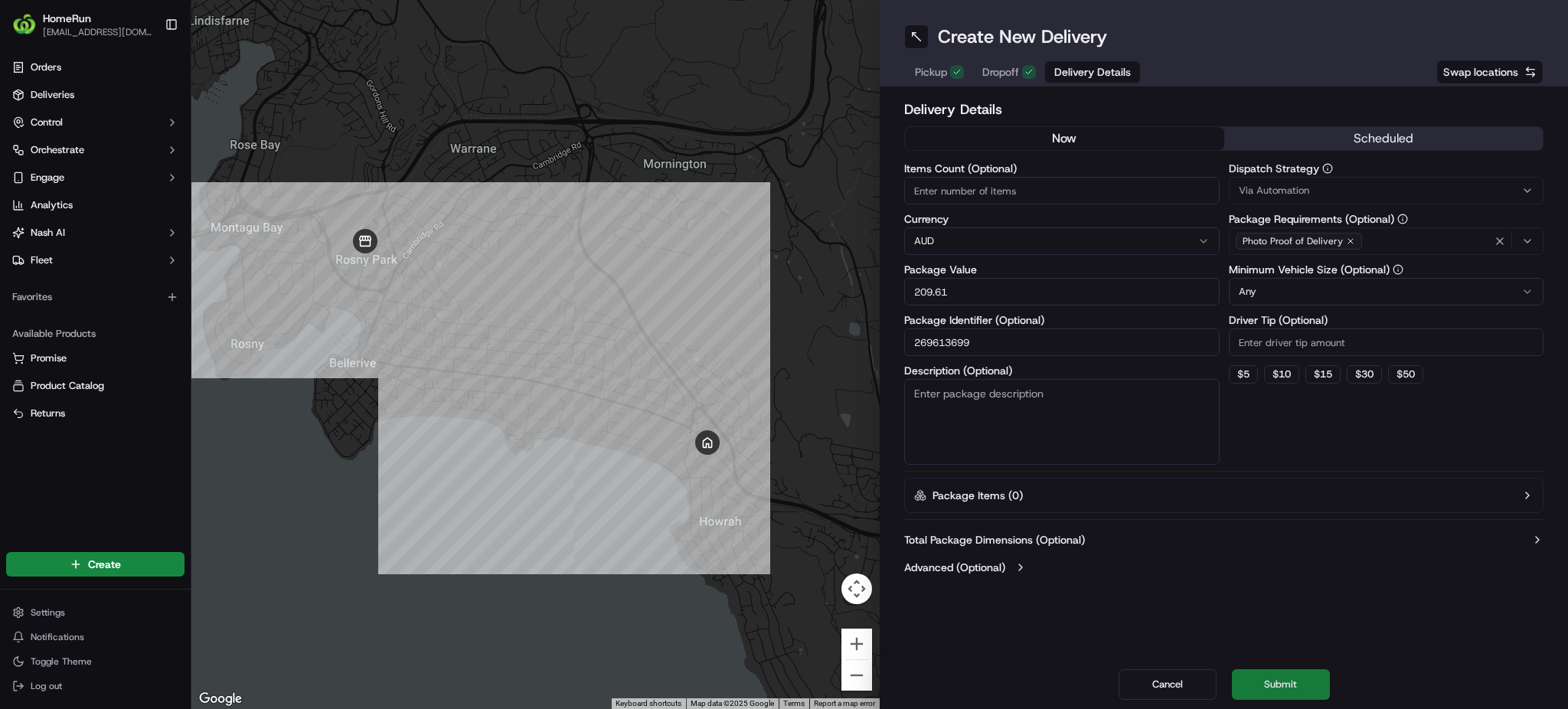
click at [1281, 685] on button "Submit" at bounding box center [1281, 684] width 98 height 31
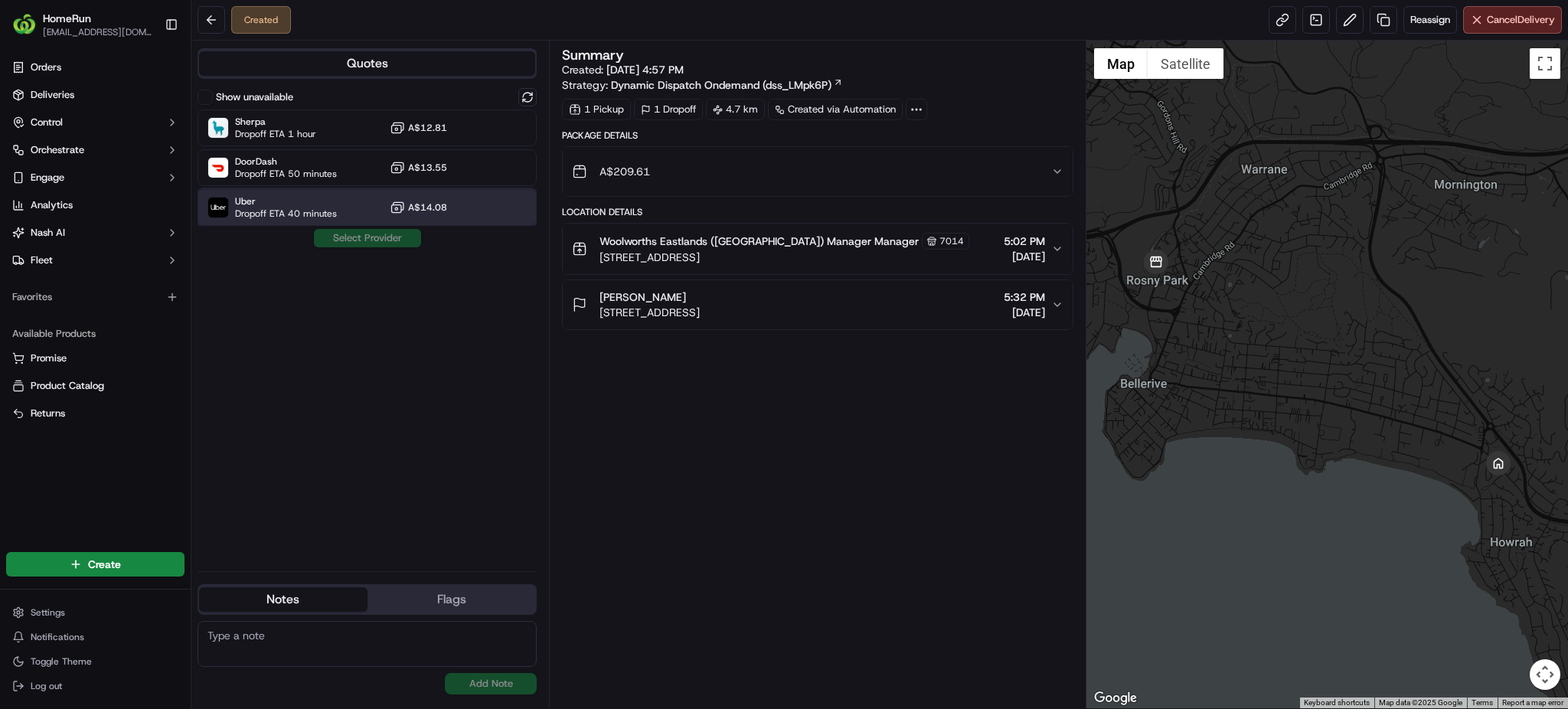
click at [267, 198] on span "Uber" at bounding box center [285, 201] width 102 height 12
click at [285, 207] on span "Dropoff ETA 40 minutes" at bounding box center [285, 214] width 102 height 12
click at [247, 206] on span "Uber" at bounding box center [285, 201] width 102 height 12
click at [328, 237] on button "Assign Provider" at bounding box center [368, 237] width 109 height 18
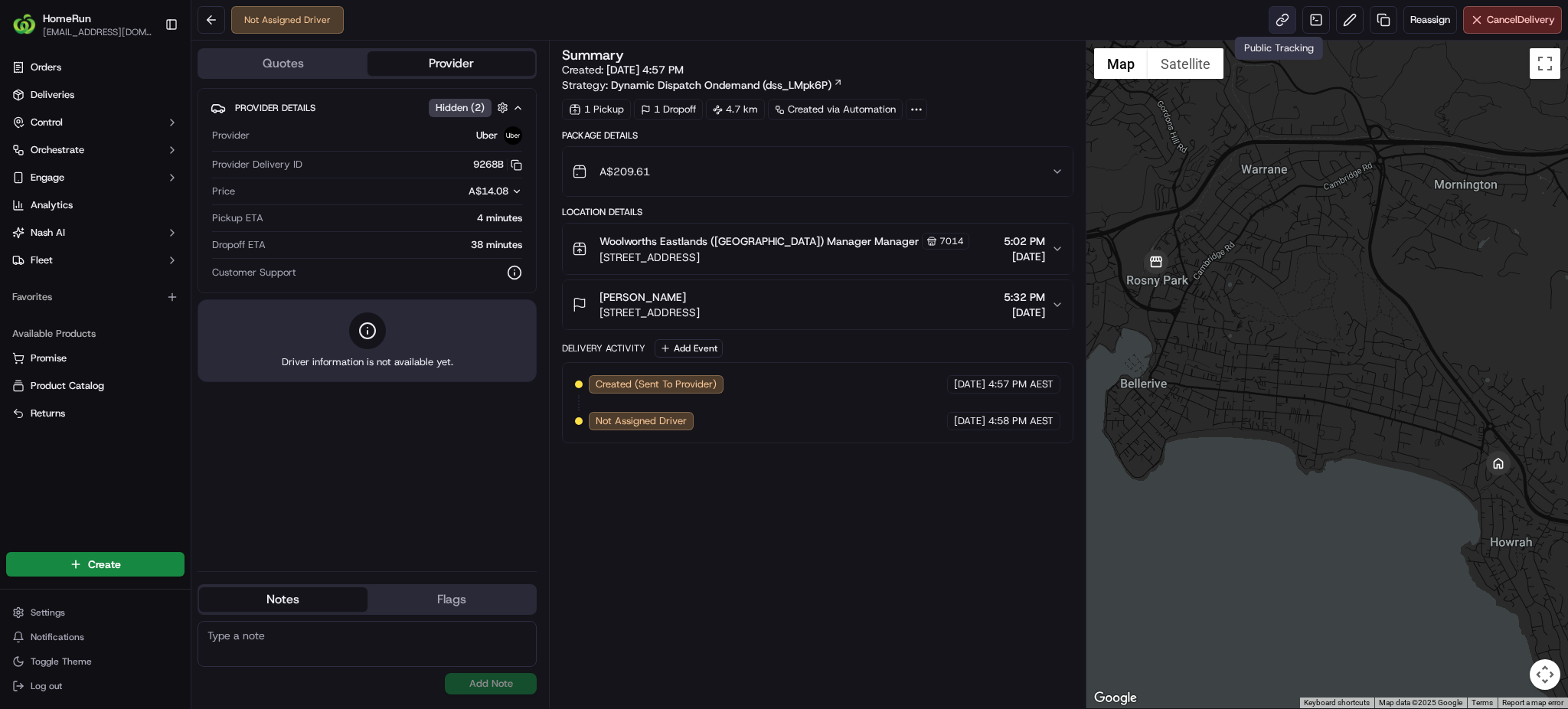
click at [1280, 18] on link at bounding box center [1282, 19] width 27 height 27
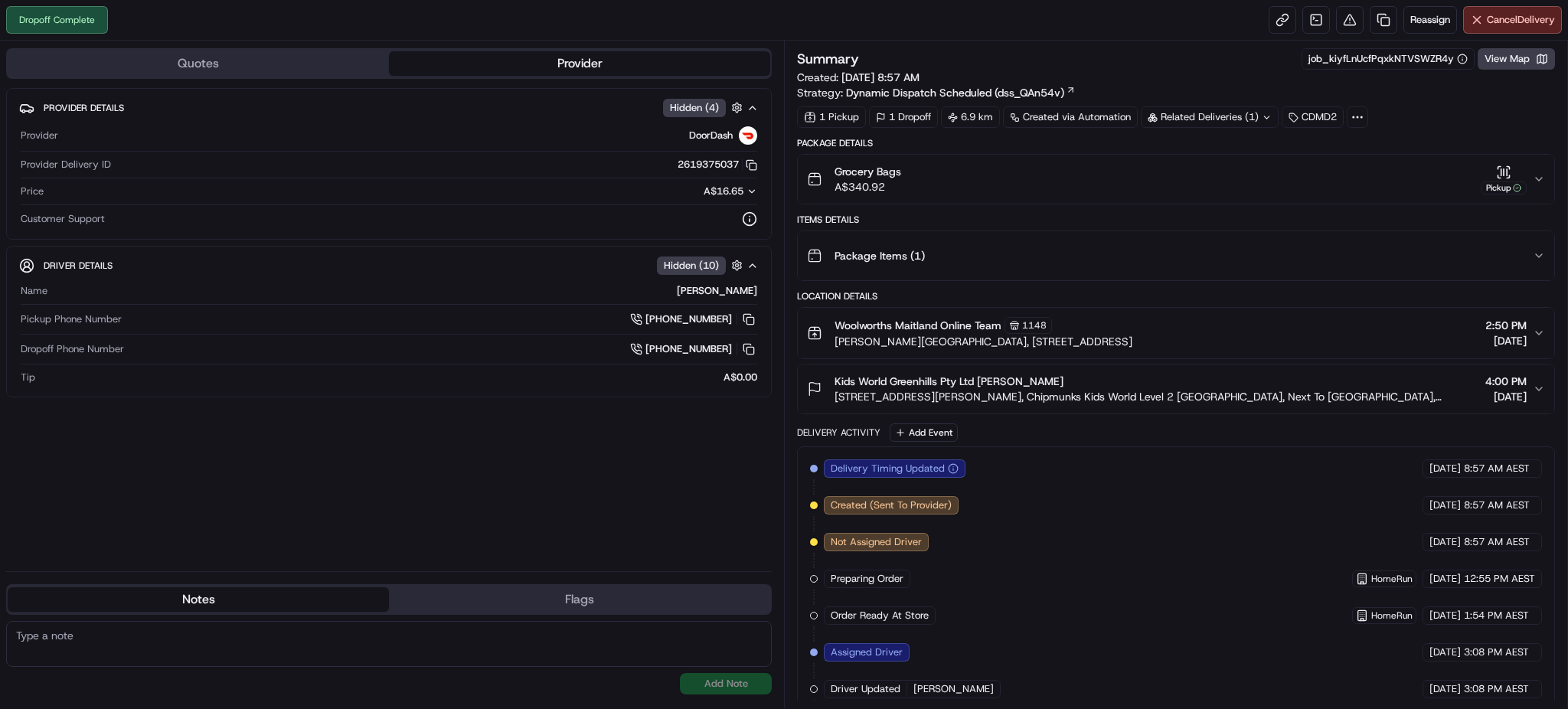
click at [1211, 113] on div "Related Deliveries (1)" at bounding box center [1209, 117] width 137 height 21
